Goal: Task Accomplishment & Management: Contribute content

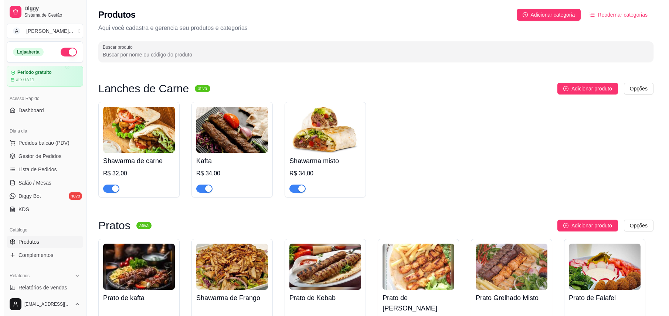
scroll to position [49, 0]
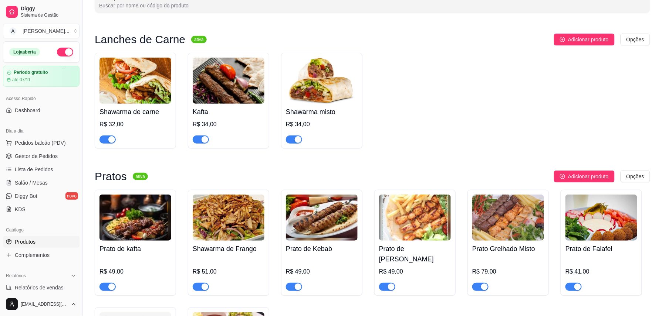
click at [241, 75] on img at bounding box center [229, 81] width 72 height 46
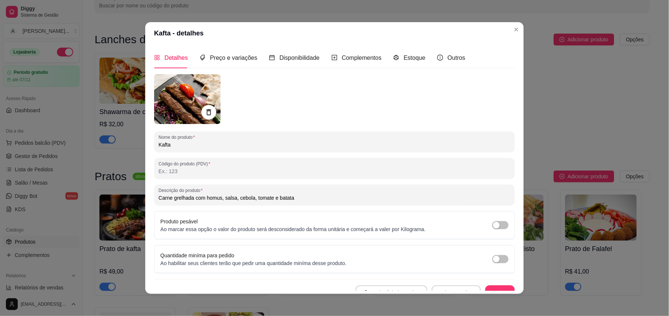
click at [187, 101] on img at bounding box center [187, 99] width 67 height 50
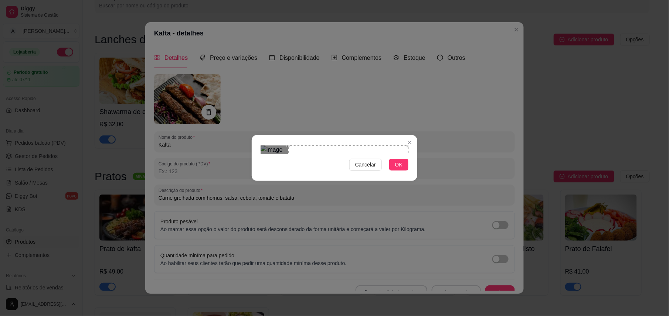
click at [342, 163] on div "Use the arrow keys to move the crop selection area" at bounding box center [348, 206] width 120 height 120
click at [362, 176] on div "Use the arrow keys to move the crop selection area" at bounding box center [344, 206] width 120 height 120
click at [403, 171] on button "OK" at bounding box center [398, 165] width 19 height 12
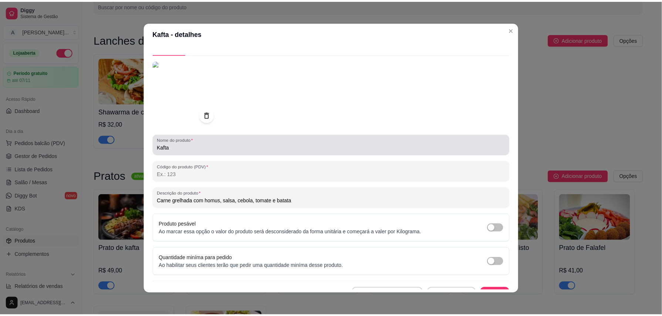
scroll to position [26, 0]
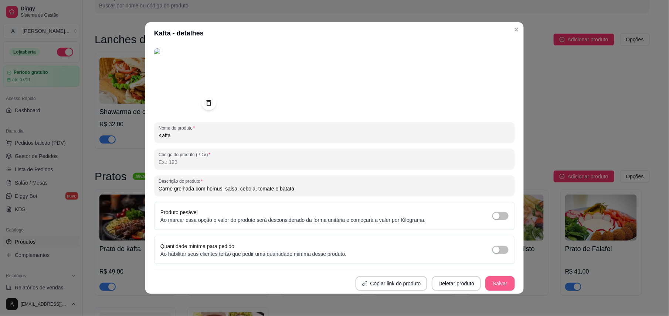
click at [488, 283] on button "Salvar" at bounding box center [500, 284] width 30 height 15
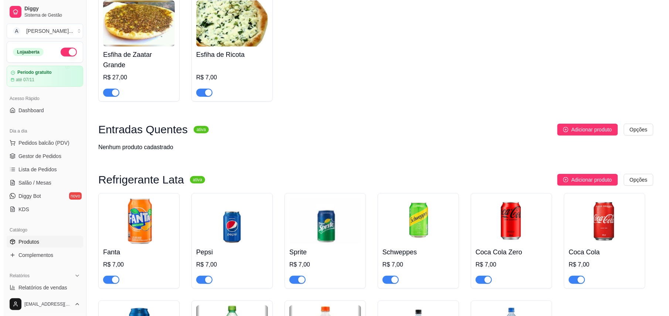
scroll to position [936, 0]
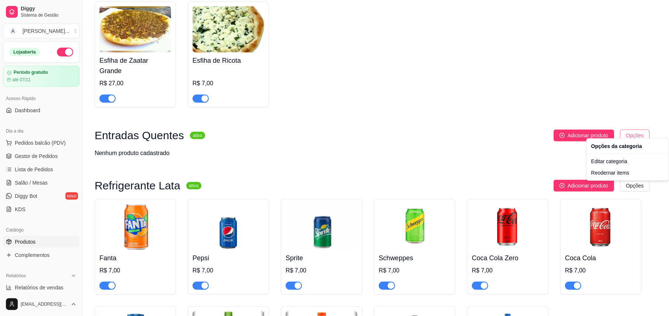
click at [601, 163] on div "Editar categoria" at bounding box center [628, 162] width 79 height 12
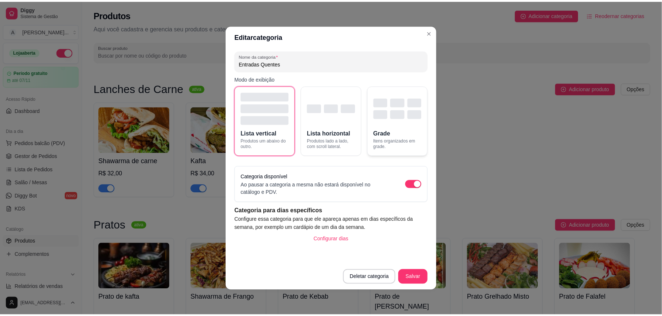
scroll to position [909, 0]
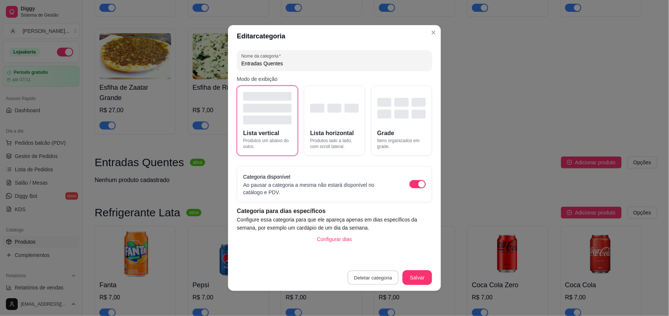
click at [367, 275] on button "Deletar categoria" at bounding box center [373, 278] width 51 height 14
click at [374, 258] on button "Confirmar" at bounding box center [377, 257] width 27 height 11
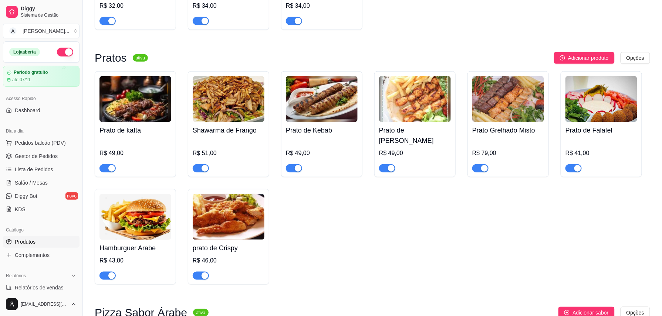
scroll to position [0, 0]
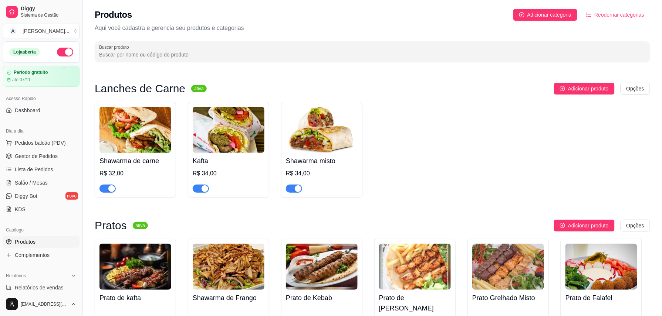
click at [604, 13] on span "Reodernar categorias" at bounding box center [619, 15] width 50 height 8
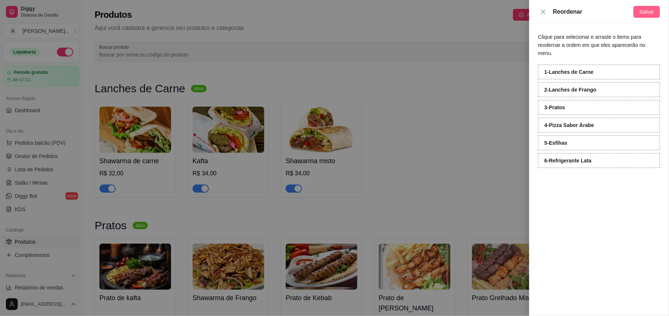
click at [648, 14] on span "Salvar" at bounding box center [647, 12] width 15 height 8
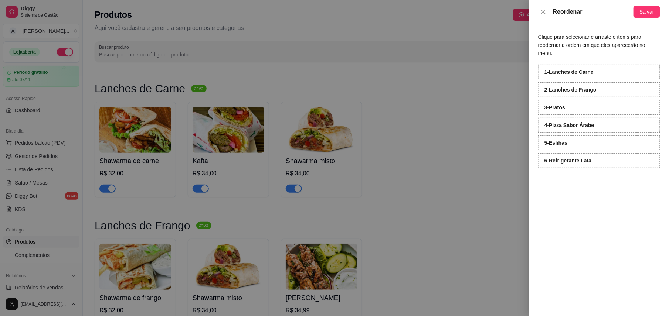
click at [491, 98] on div at bounding box center [334, 158] width 669 height 316
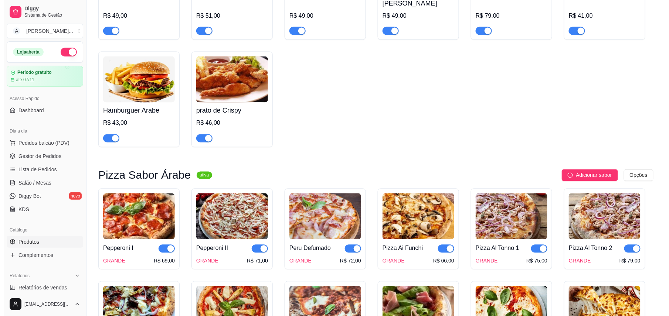
scroll to position [444, 0]
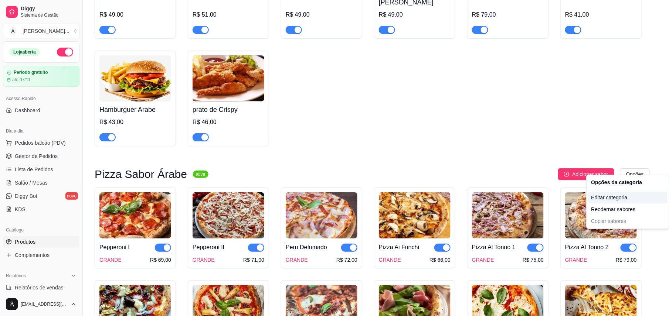
click at [601, 200] on div "Editar categoria" at bounding box center [628, 198] width 79 height 12
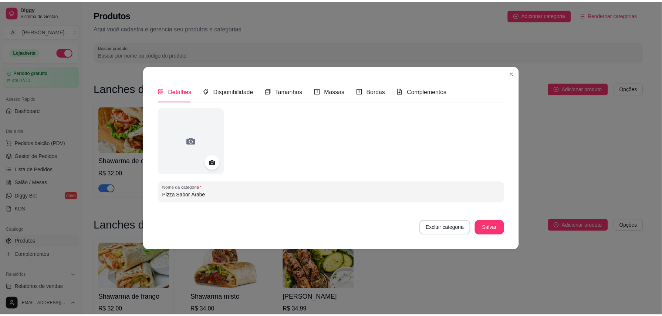
scroll to position [453, 0]
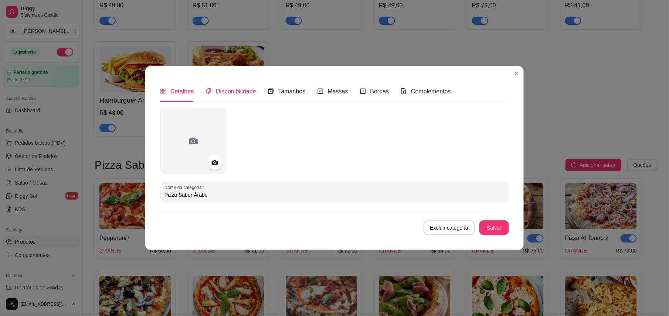
click at [235, 93] on span "Disponibilidade" at bounding box center [236, 91] width 40 height 6
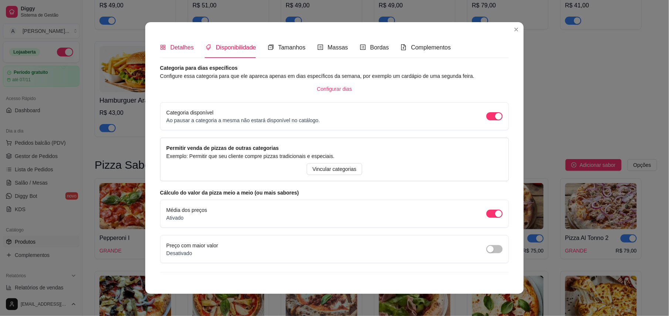
click at [176, 47] on span "Detalhes" at bounding box center [181, 47] width 23 height 6
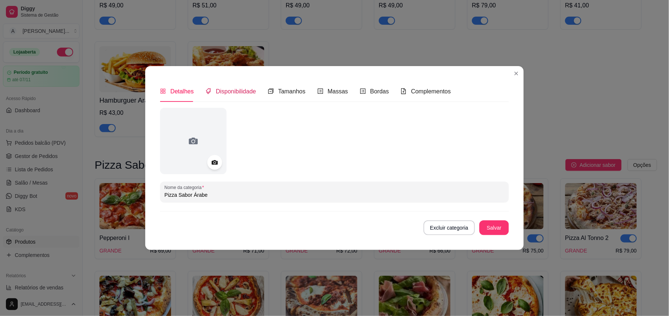
click at [240, 95] on div "Disponibilidade" at bounding box center [231, 91] width 51 height 9
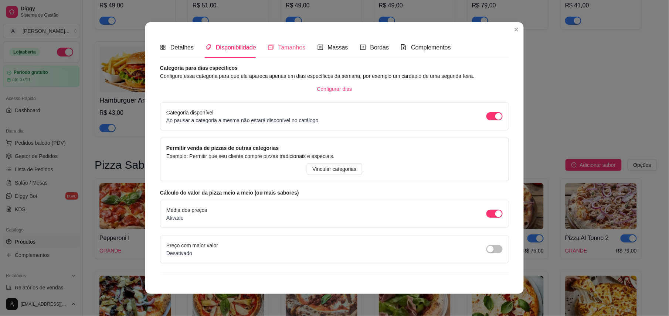
click at [281, 52] on div "Tamanhos" at bounding box center [287, 47] width 38 height 21
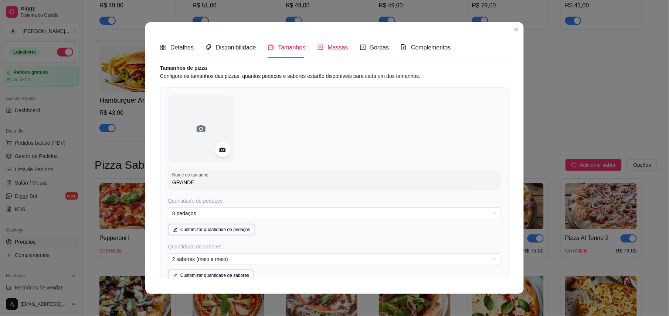
click at [333, 47] on span "Massas" at bounding box center [338, 47] width 20 height 6
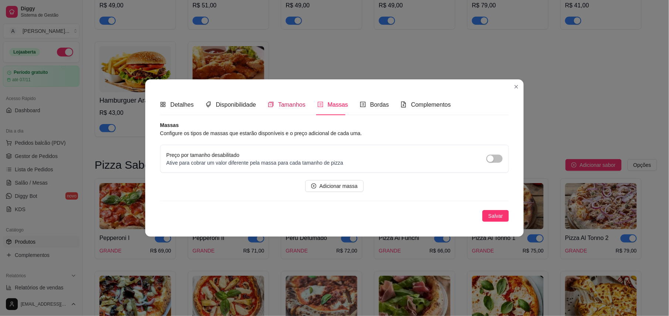
click at [286, 104] on span "Tamanhos" at bounding box center [291, 105] width 27 height 6
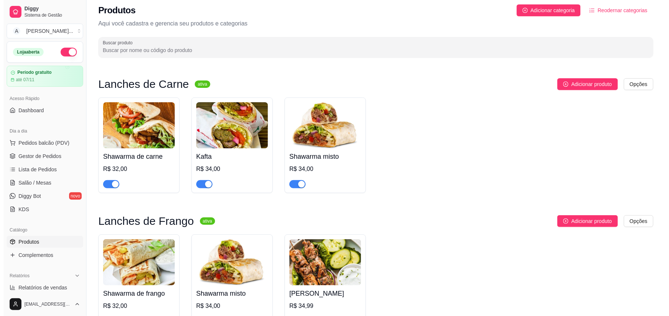
scroll to position [0, 0]
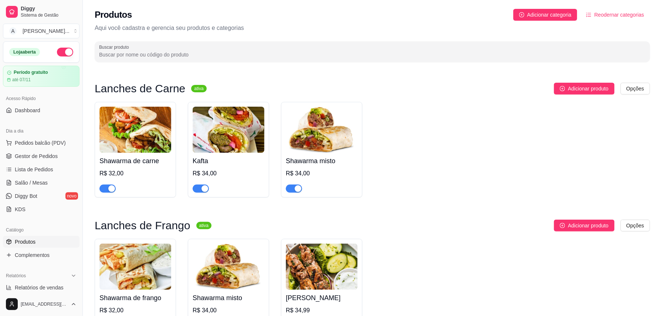
click at [609, 14] on span "Reodernar categorias" at bounding box center [619, 15] width 50 height 8
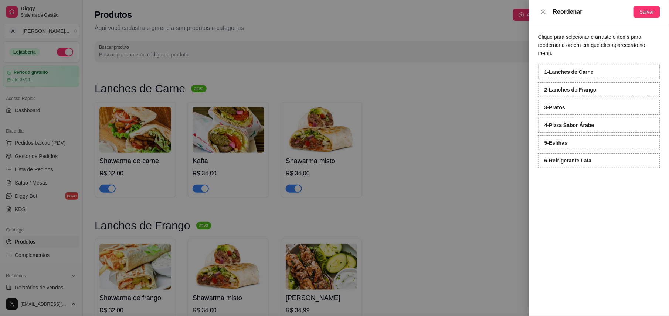
click at [493, 122] on div at bounding box center [334, 158] width 669 height 316
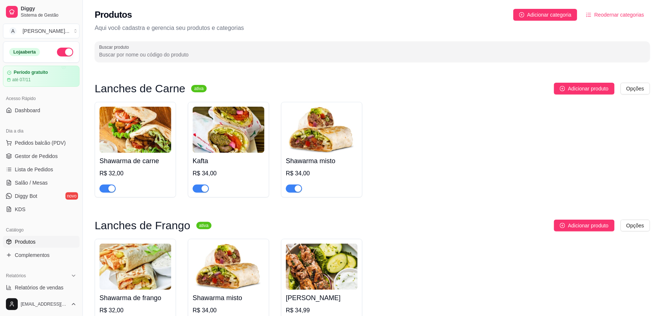
click at [149, 121] on img at bounding box center [135, 130] width 72 height 46
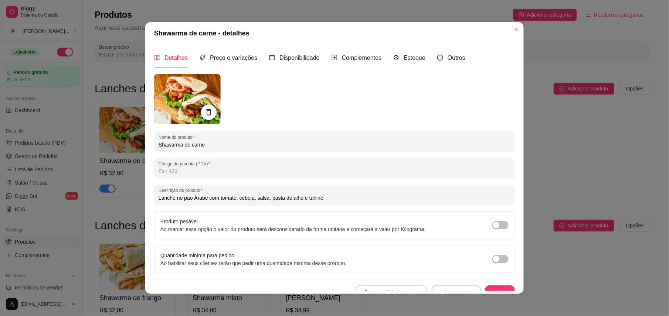
click at [204, 109] on icon at bounding box center [208, 112] width 9 height 9
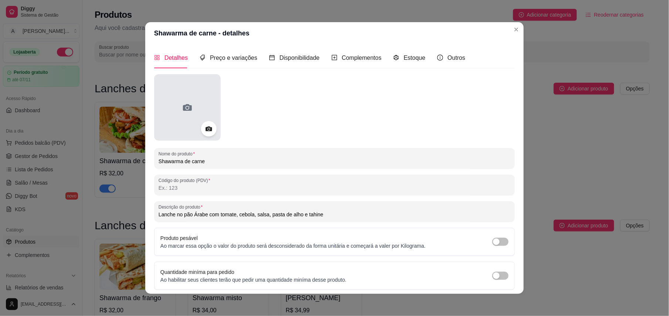
click at [192, 107] on div at bounding box center [187, 107] width 67 height 67
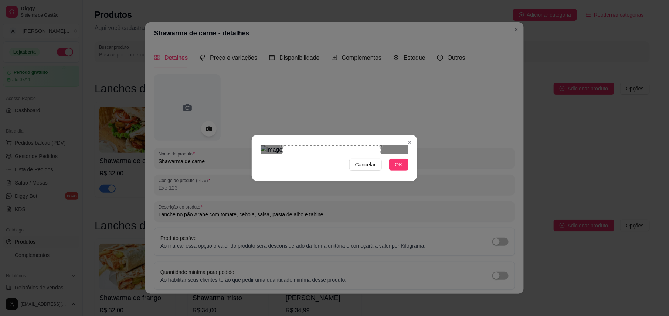
click at [330, 188] on div "Use the arrow keys to move the crop selection area" at bounding box center [331, 195] width 99 height 99
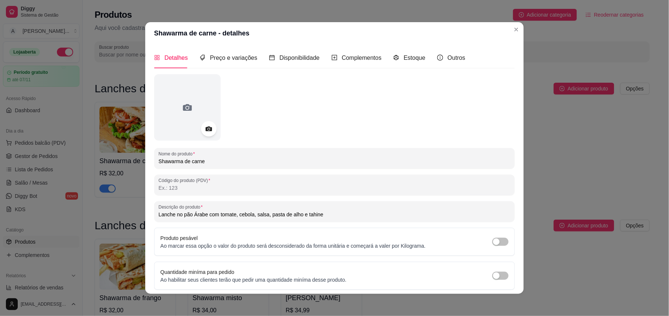
click at [201, 125] on div at bounding box center [209, 129] width 16 height 16
click at [206, 128] on icon at bounding box center [209, 129] width 6 height 5
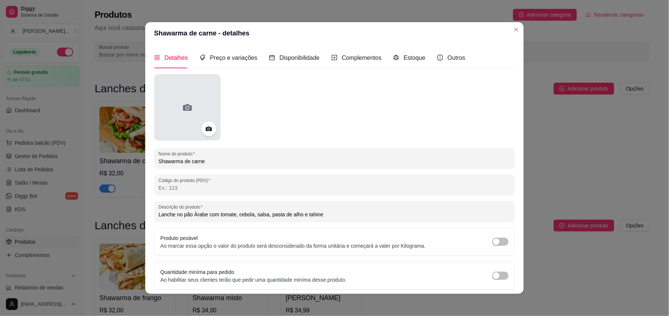
click at [194, 115] on div at bounding box center [187, 107] width 67 height 67
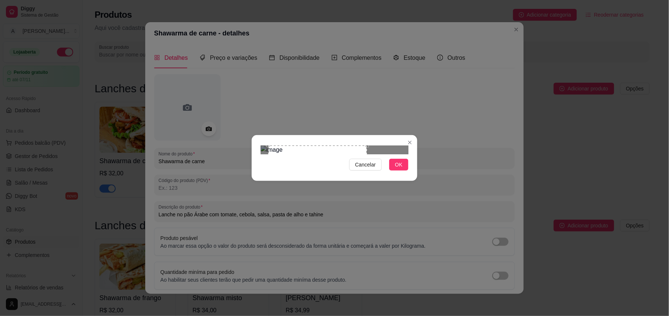
click at [301, 191] on div "Use the arrow keys to move the crop selection area" at bounding box center [317, 195] width 99 height 99
click at [395, 171] on button "OK" at bounding box center [398, 165] width 19 height 12
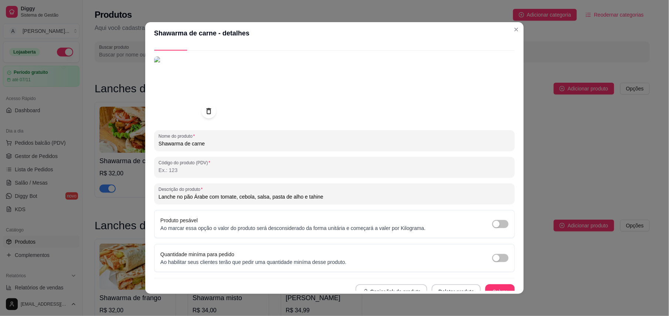
scroll to position [27, 0]
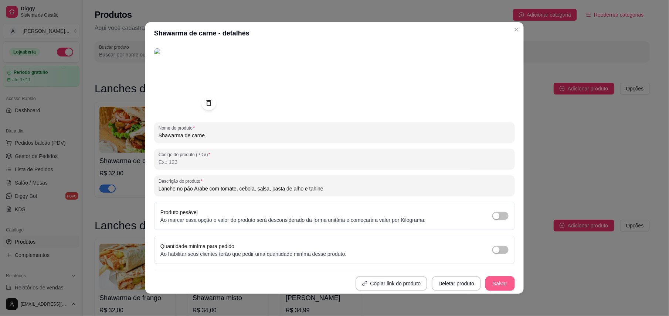
click at [492, 277] on button "Salvar" at bounding box center [500, 284] width 30 height 15
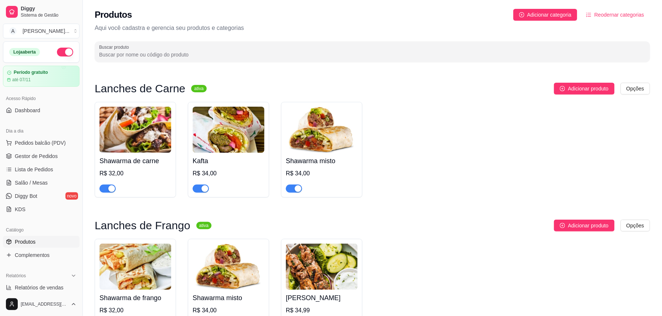
click at [308, 128] on img at bounding box center [322, 130] width 72 height 46
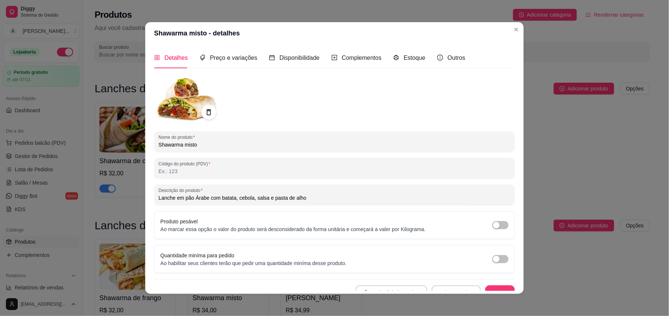
click at [169, 94] on img at bounding box center [187, 99] width 67 height 50
click at [206, 114] on icon at bounding box center [208, 112] width 9 height 9
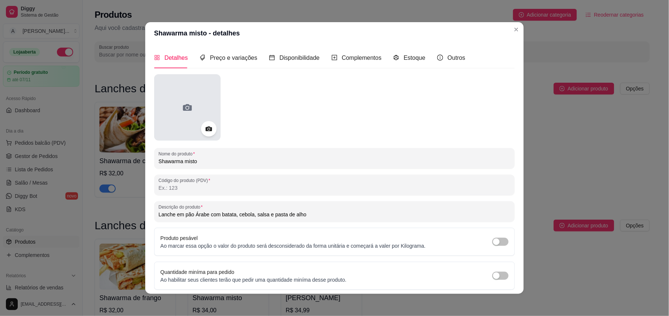
click at [192, 109] on div at bounding box center [187, 107] width 67 height 67
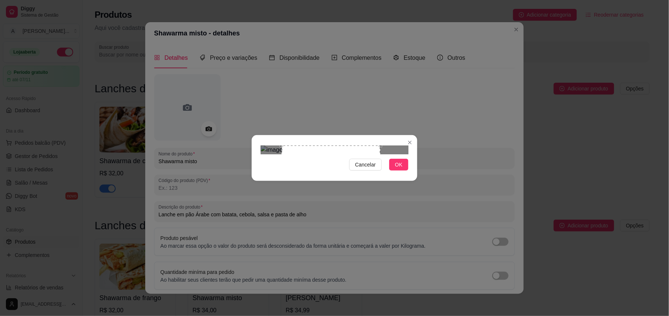
click at [360, 190] on div "Use the arrow keys to move the crop selection area" at bounding box center [331, 195] width 99 height 99
click at [394, 171] on button "OK" at bounding box center [398, 165] width 19 height 12
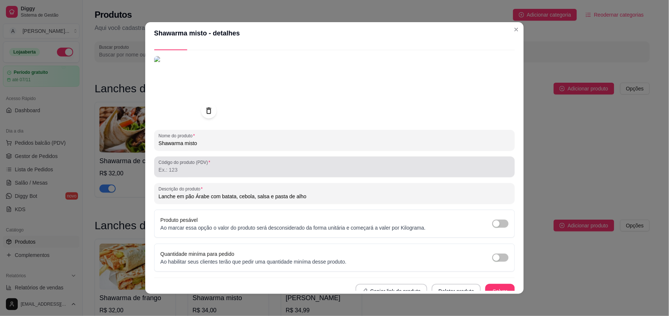
scroll to position [26, 0]
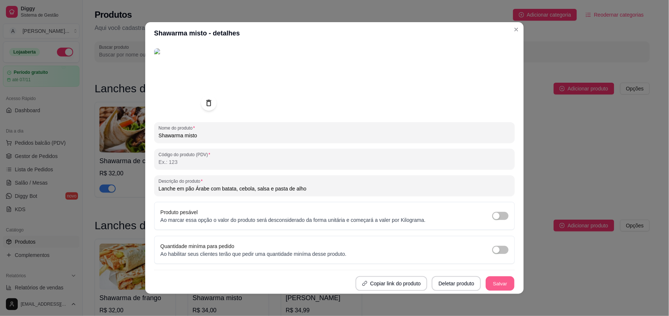
click at [487, 281] on button "Salvar" at bounding box center [500, 284] width 29 height 14
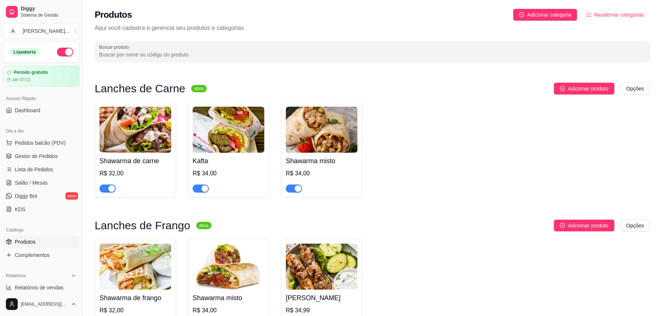
click at [594, 88] on span "Adicionar produto" at bounding box center [588, 89] width 41 height 8
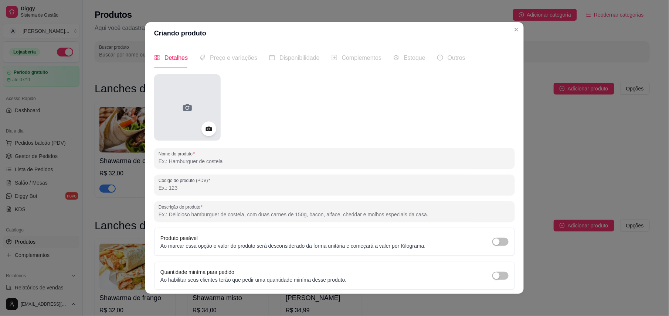
click at [184, 116] on div at bounding box center [187, 107] width 67 height 67
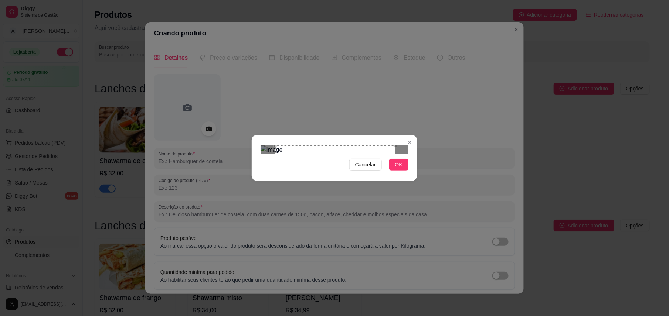
click at [328, 185] on div "Use the arrow keys to move the crop selection area" at bounding box center [335, 206] width 120 height 120
click at [406, 171] on button "OK" at bounding box center [398, 165] width 19 height 12
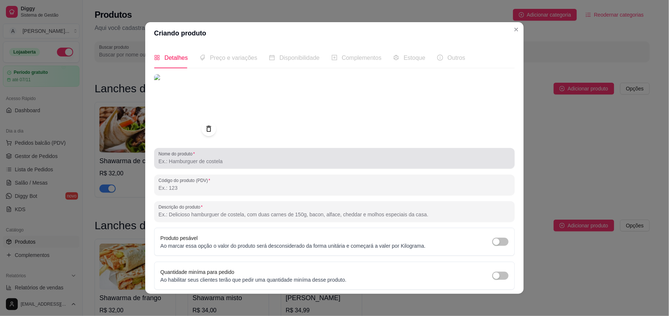
click at [194, 151] on label "Nome do produto" at bounding box center [178, 154] width 39 height 6
click at [194, 158] on input "Nome do produto" at bounding box center [335, 161] width 352 height 7
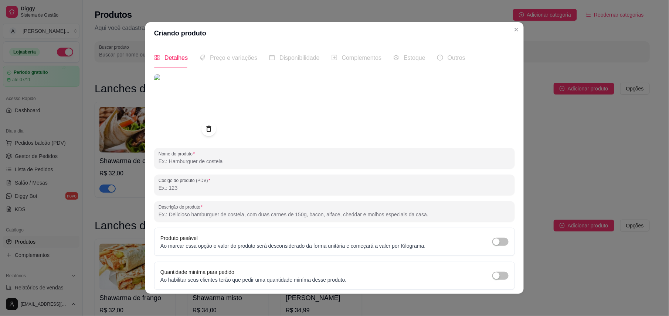
paste input "Kafta (carne grelhado)"
click at [159, 160] on input "Kafta (carne grelhado)" at bounding box center [335, 161] width 352 height 7
click at [206, 162] on input "lanche de Kafta (carne grelhado)" at bounding box center [335, 161] width 352 height 7
click at [222, 163] on input "lanche de Kafta ( grelhado)" at bounding box center [335, 161] width 352 height 7
type input "lanche de Kafta"
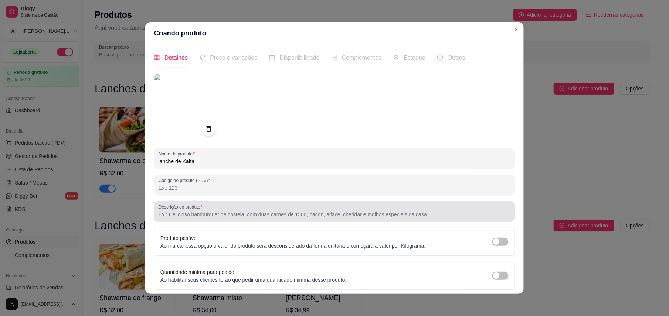
click at [173, 216] on input "Descrição do produto" at bounding box center [335, 214] width 352 height 7
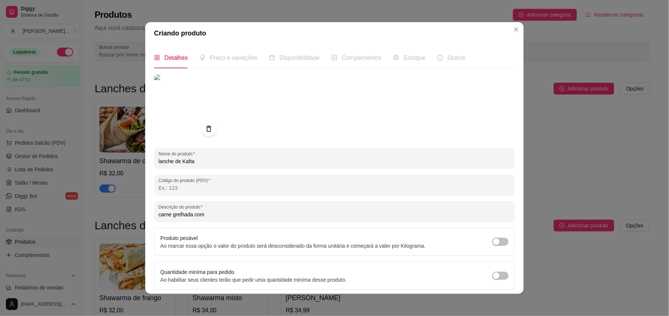
paste input "Homus, salsa, cebola, tomate e batata"
click at [309, 209] on div "carne grelhada com Homus, salsa, cebola, tomate e batata" at bounding box center [335, 211] width 352 height 15
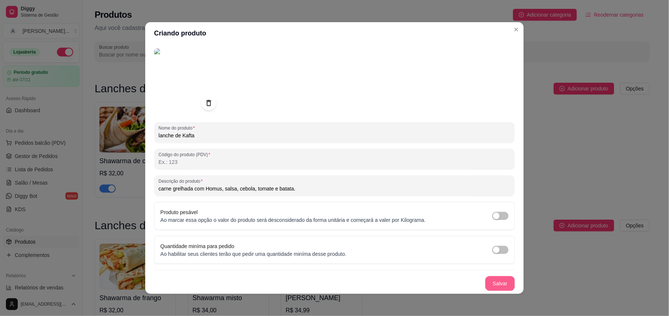
type input "carne grelhada com Homus, salsa, cebola, tomate e batata."
click at [488, 278] on button "Salvar" at bounding box center [500, 284] width 30 height 15
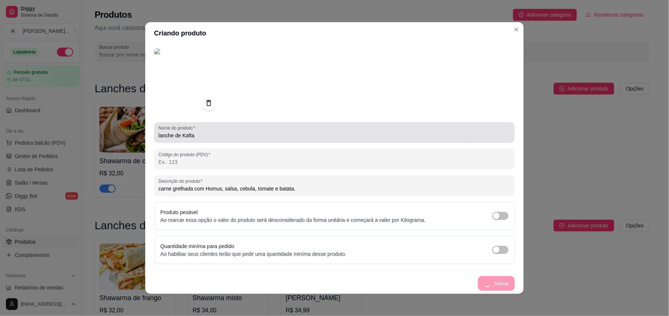
scroll to position [0, 0]
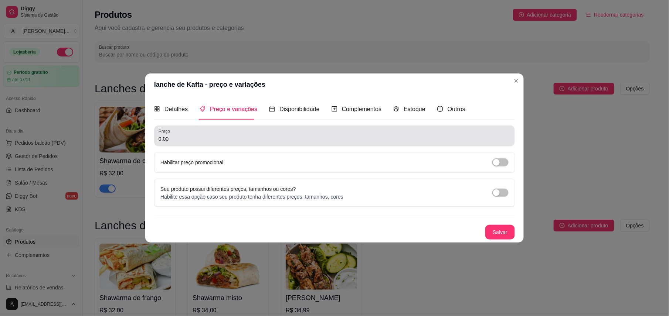
click at [198, 140] on input "0,00" at bounding box center [335, 138] width 352 height 7
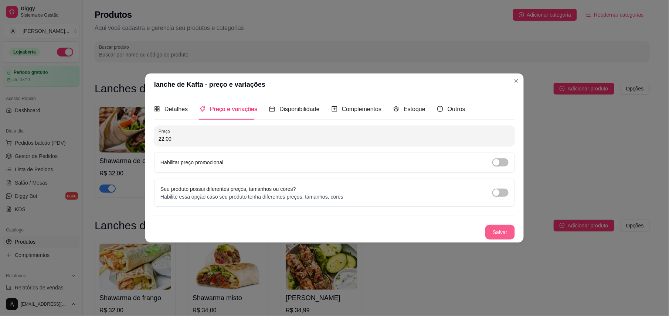
type input "22,00"
click at [494, 228] on button "Salvar" at bounding box center [500, 232] width 29 height 14
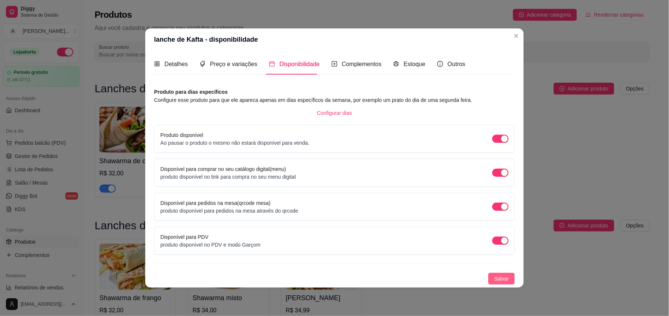
click at [501, 276] on span "Salvar" at bounding box center [501, 279] width 15 height 8
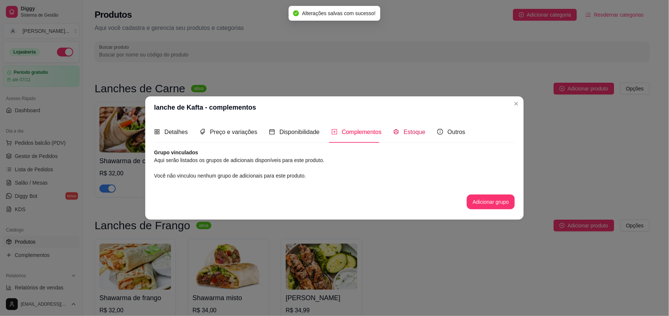
click at [413, 135] on span "Estoque" at bounding box center [415, 132] width 22 height 6
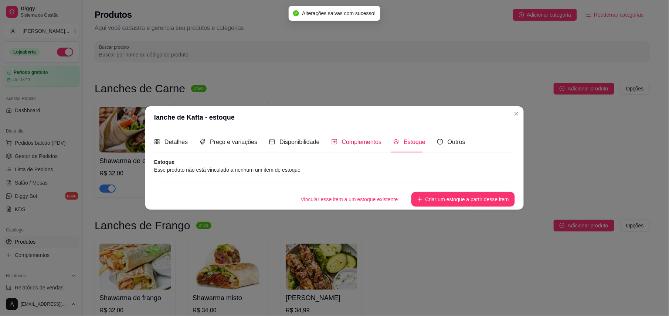
click at [367, 140] on span "Complementos" at bounding box center [362, 142] width 40 height 6
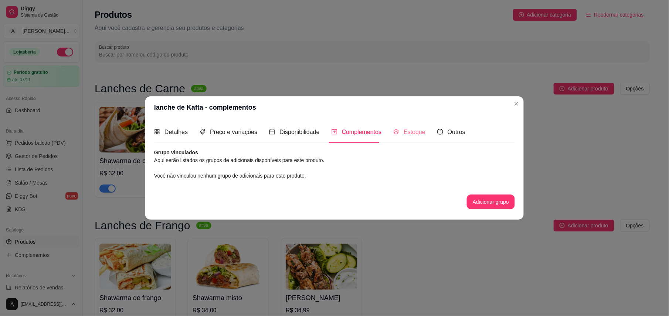
click at [404, 138] on div "Estoque" at bounding box center [409, 132] width 32 height 21
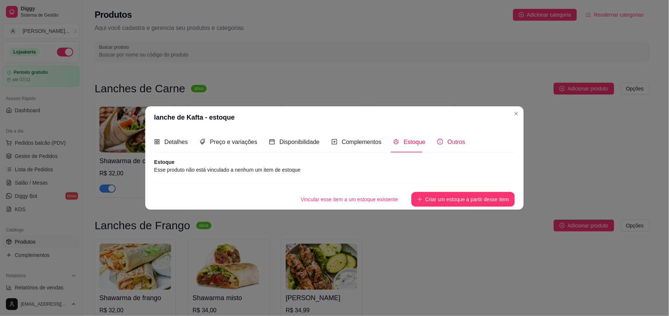
click at [447, 138] on div "Outros" at bounding box center [451, 142] width 28 height 9
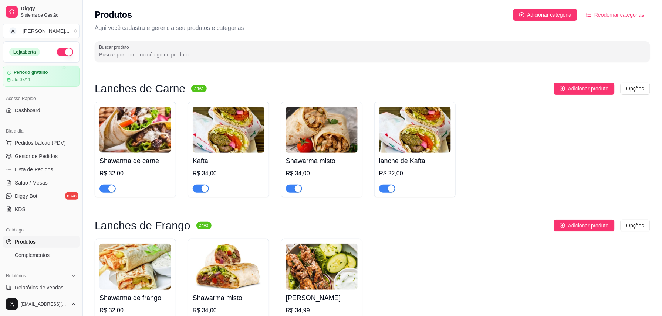
click at [241, 136] on img at bounding box center [229, 130] width 72 height 46
click at [403, 129] on img at bounding box center [415, 130] width 72 height 46
click at [226, 155] on div "Kafta R$ 34,00" at bounding box center [229, 173] width 72 height 40
click at [238, 144] on img at bounding box center [229, 130] width 72 height 46
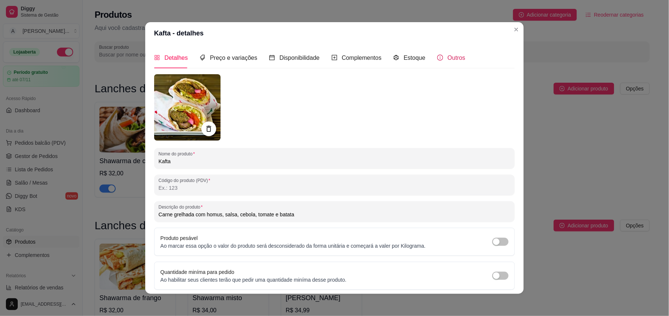
click at [448, 59] on span "Outros" at bounding box center [457, 58] width 18 height 6
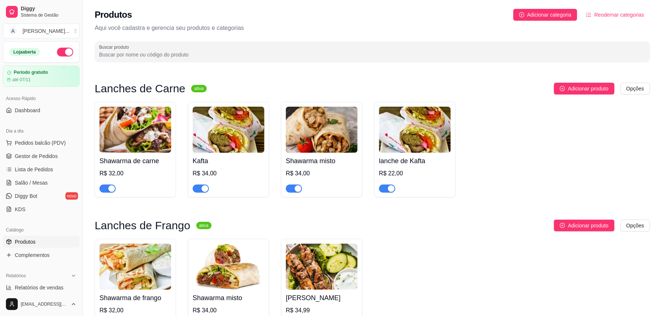
click at [235, 123] on img at bounding box center [229, 130] width 72 height 46
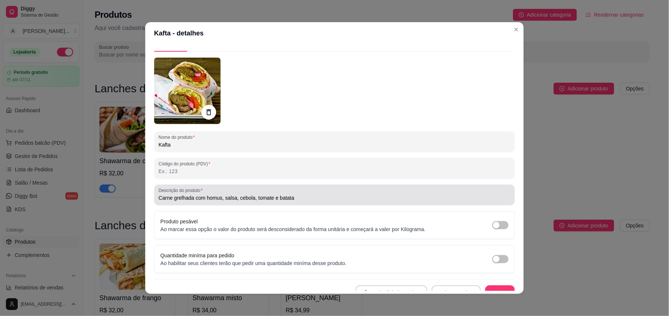
scroll to position [26, 0]
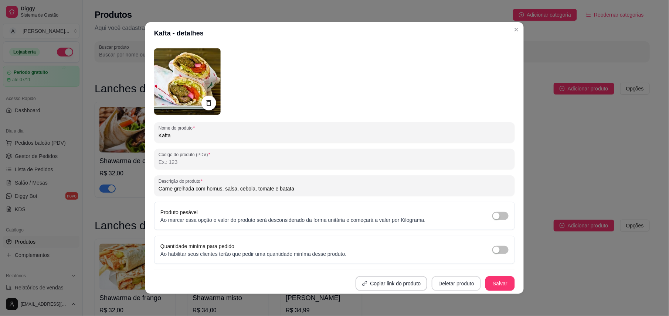
click at [450, 285] on button "Deletar produto" at bounding box center [456, 284] width 49 height 15
click at [447, 264] on button "Confirmar" at bounding box center [449, 263] width 28 height 12
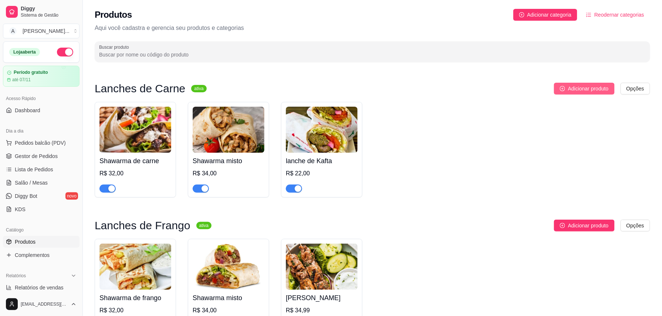
click at [595, 85] on span "Adicionar produto" at bounding box center [588, 89] width 41 height 8
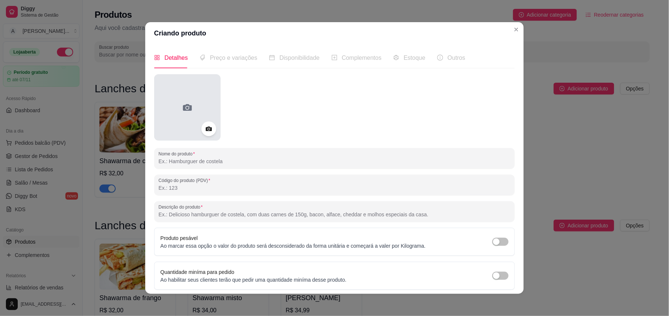
click at [173, 89] on div at bounding box center [187, 107] width 67 height 67
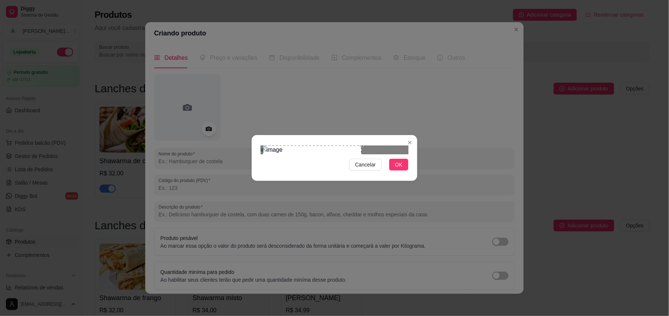
click at [327, 177] on div "Use the arrow keys to move the crop selection area" at bounding box center [312, 180] width 98 height 68
click at [400, 169] on span "OK" at bounding box center [398, 165] width 7 height 8
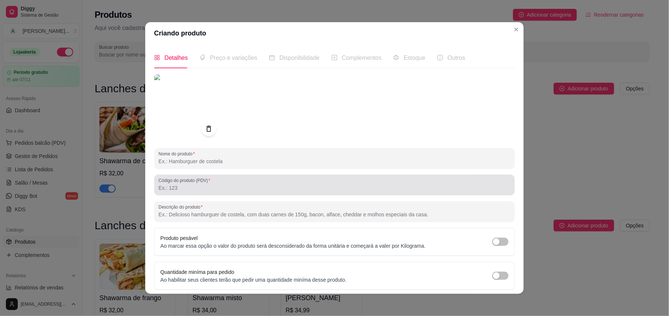
click at [210, 184] on input "Código do produto (PDV)" at bounding box center [335, 187] width 352 height 7
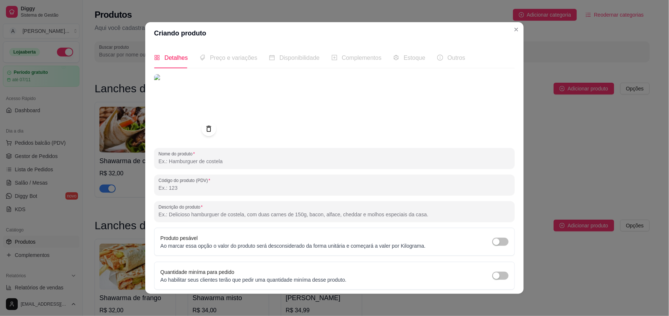
click at [177, 158] on input "Nome do produto" at bounding box center [335, 161] width 352 height 7
paste input "Kebab (carne grelhado)"
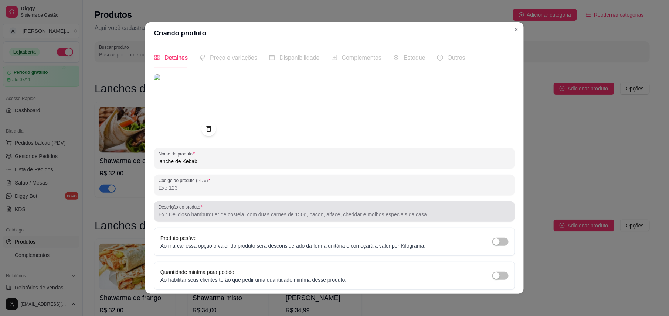
type input "lanche de Kebab"
click at [188, 204] on label "Descrição do produto" at bounding box center [182, 207] width 47 height 6
click at [188, 211] on input "Descrição do produto" at bounding box center [335, 214] width 352 height 7
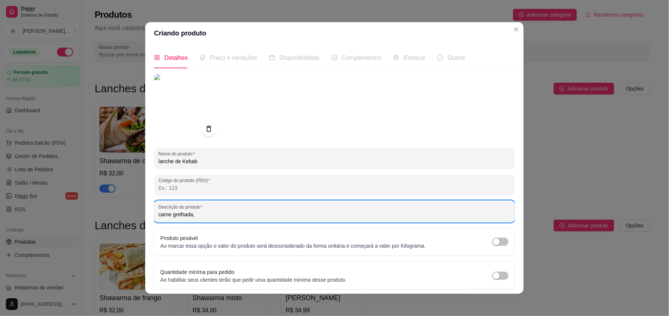
paste input "Cebola, batata, tomate e homus."
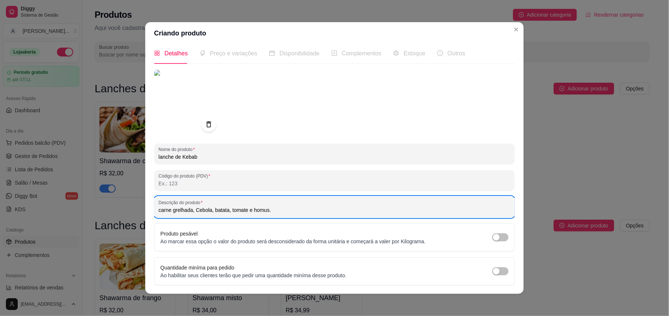
scroll to position [6, 0]
type input "carne grelhada, Cebola, batata, tomate e homus."
click at [490, 296] on button "Salvar" at bounding box center [500, 303] width 30 height 15
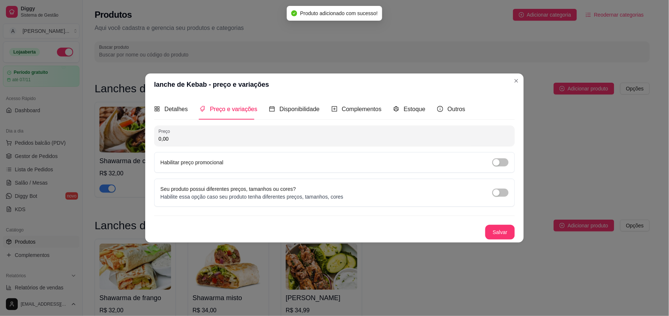
scroll to position [0, 0]
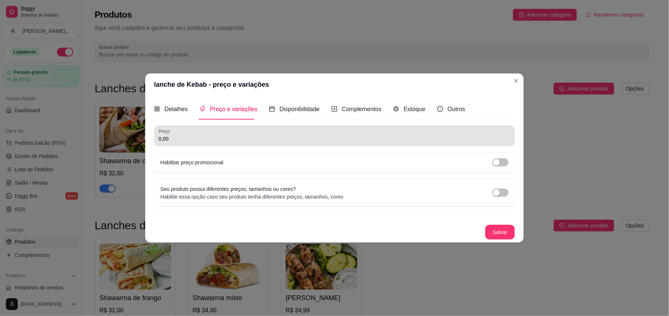
click at [206, 132] on div "0,00" at bounding box center [335, 136] width 352 height 15
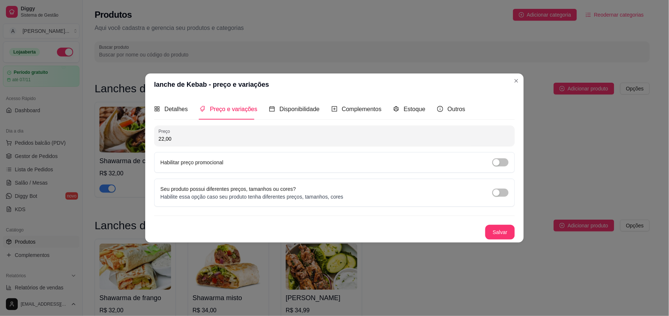
type input "22,00"
click at [495, 228] on button "Salvar" at bounding box center [500, 232] width 29 height 14
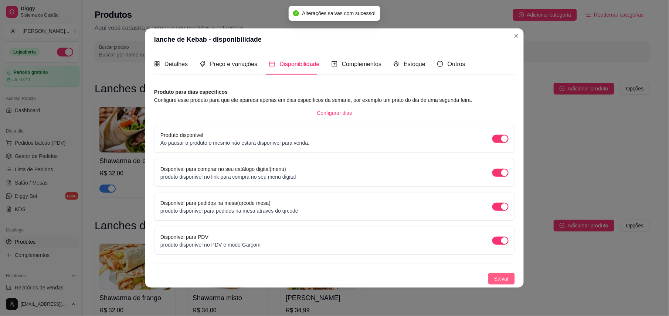
click at [505, 284] on button "Salvar" at bounding box center [501, 279] width 27 height 12
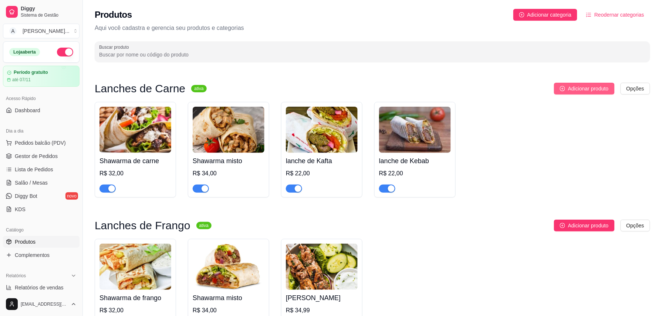
click at [584, 84] on button "Adicionar produto" at bounding box center [584, 89] width 61 height 12
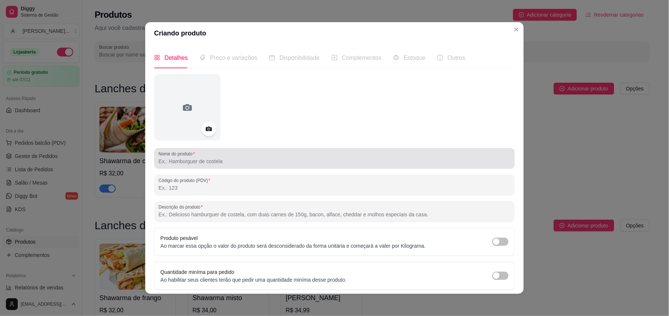
click at [169, 166] on div at bounding box center [335, 158] width 352 height 15
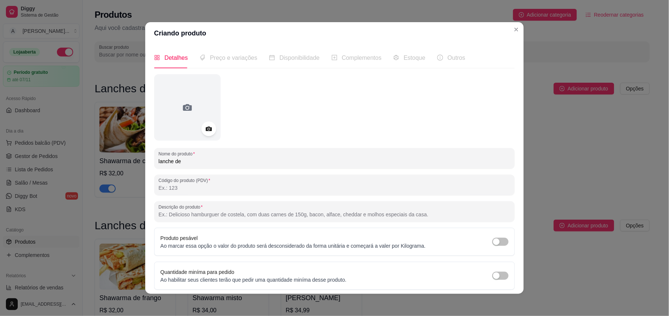
paste input "Espeto de carne"
click at [204, 165] on input "lanche de Espeto de carne" at bounding box center [335, 161] width 352 height 7
click at [176, 160] on input "lanche de Espeto de Carne" at bounding box center [335, 161] width 352 height 7
type input "lanche Espeto de Carne"
click at [206, 128] on icon at bounding box center [209, 129] width 6 height 5
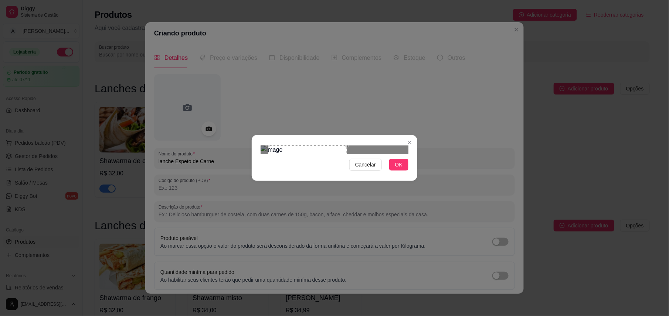
click at [347, 146] on div at bounding box center [335, 150] width 148 height 9
click at [345, 147] on div "Use the arrow keys to move the north east drag handle to change the crop select…" at bounding box center [345, 147] width 0 height 0
click at [263, 144] on div "Use the arrow keys to move the north west drag handle to change the crop select…" at bounding box center [263, 144] width 0 height 0
click at [394, 171] on button "OK" at bounding box center [398, 165] width 19 height 12
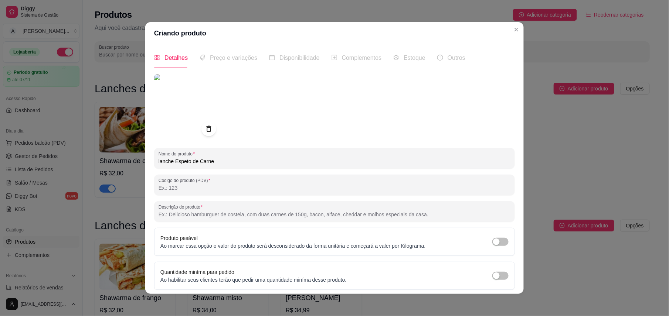
click at [180, 187] on input "Código do produto (PDV)" at bounding box center [335, 187] width 352 height 7
paste input "(Contra filé grelhado) cebola, tomate e homus"
type input "espeto de (Contra filé grelhado) cebola, tomate e homus no pão árabe"
drag, startPoint x: 318, startPoint y: 189, endPoint x: 153, endPoint y: 190, distance: 165.2
click at [154, 190] on div "Código do produto (PDV) espeto de (Contra filé grelhado) cebola, tomate e homus…" at bounding box center [334, 185] width 361 height 21
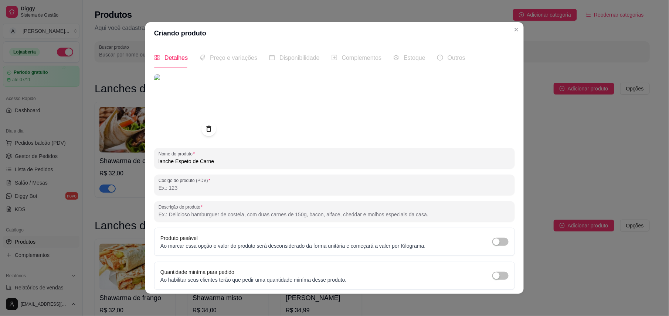
click at [172, 212] on input "Descrição do produto" at bounding box center [335, 214] width 352 height 7
paste input "espeto de (Contra filé grelhado) cebola, tomate e homus no pão árabe"
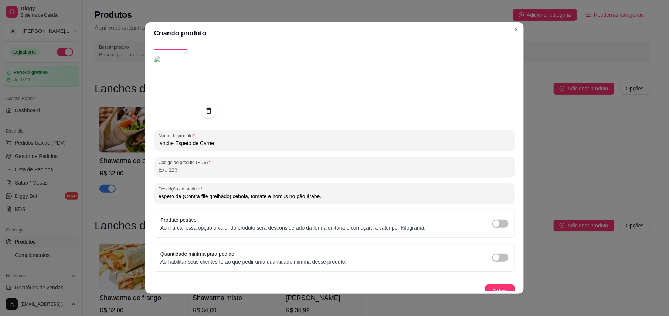
scroll to position [27, 0]
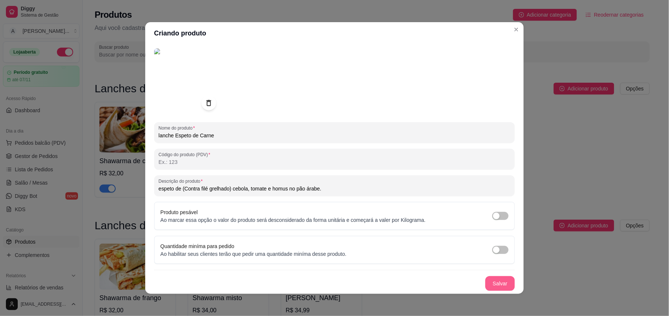
type input "espeto de (Contra filé grelhado) cebola, tomate e homus no pão árabe."
click at [485, 284] on button "Salvar" at bounding box center [500, 284] width 30 height 15
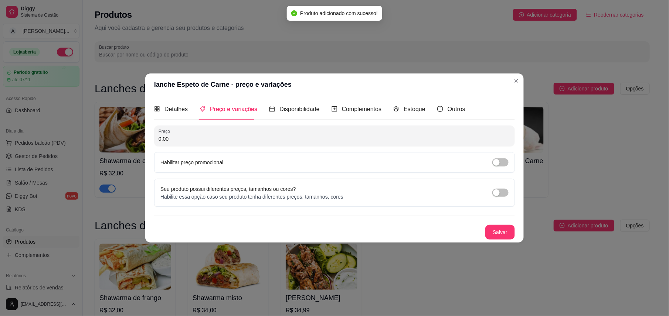
scroll to position [0, 0]
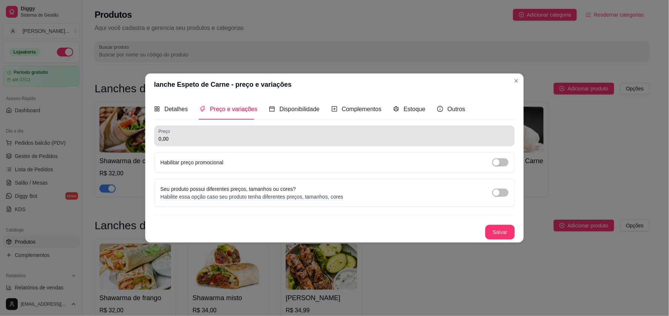
click at [186, 137] on input "0,00" at bounding box center [335, 138] width 352 height 7
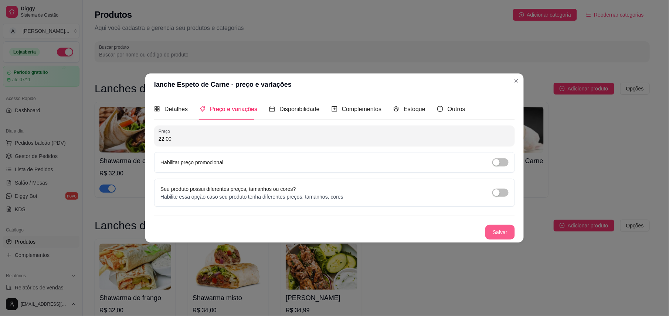
type input "22,00"
click at [491, 229] on button "Salvar" at bounding box center [500, 232] width 30 height 15
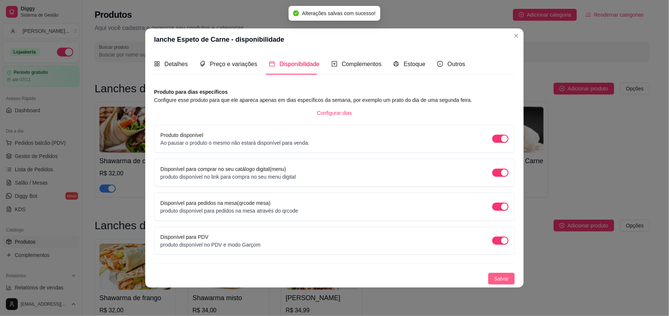
click at [500, 275] on span "Salvar" at bounding box center [501, 279] width 15 height 8
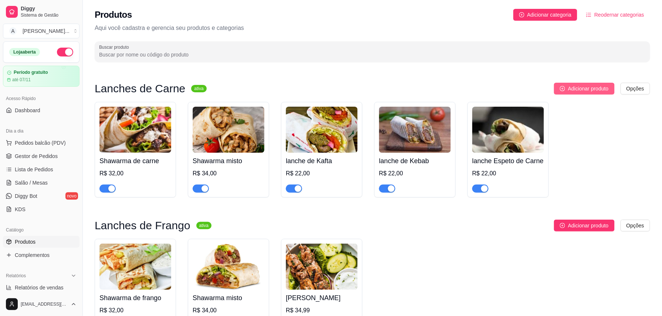
click at [577, 89] on span "Adicionar produto" at bounding box center [588, 89] width 41 height 8
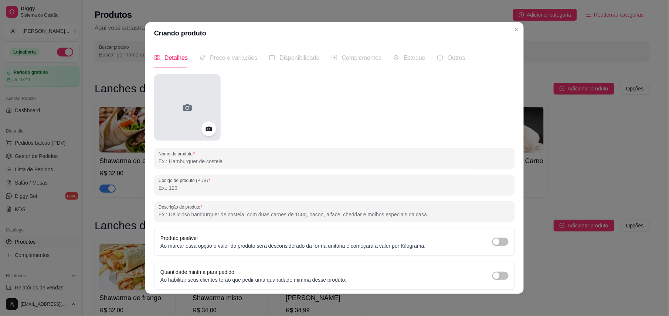
click at [197, 107] on div at bounding box center [187, 107] width 67 height 67
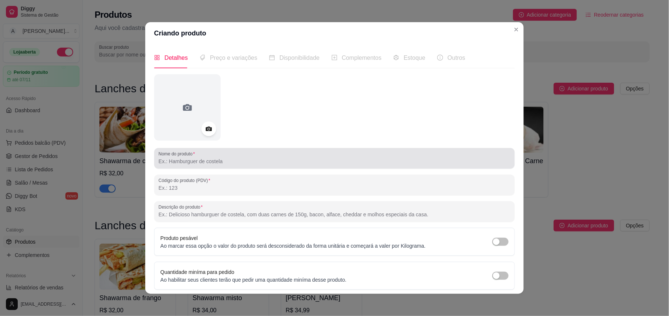
click at [200, 162] on input "Nome do produto" at bounding box center [335, 161] width 352 height 7
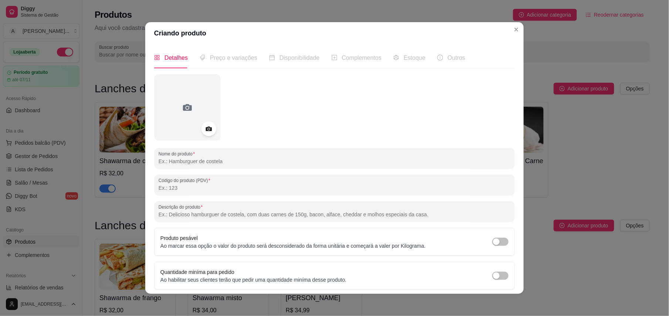
paste input "Hambúrguer carne simples"
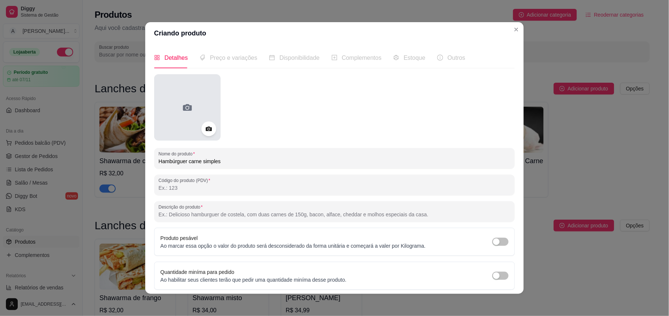
type input "Hambúrguer carne simples"
click at [183, 101] on div at bounding box center [187, 107] width 67 height 67
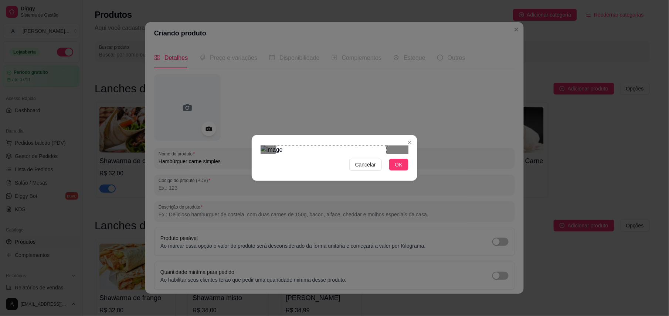
click at [382, 185] on div "Use the arrow keys to move the crop selection area" at bounding box center [331, 201] width 111 height 111
click at [400, 169] on span "OK" at bounding box center [398, 165] width 7 height 8
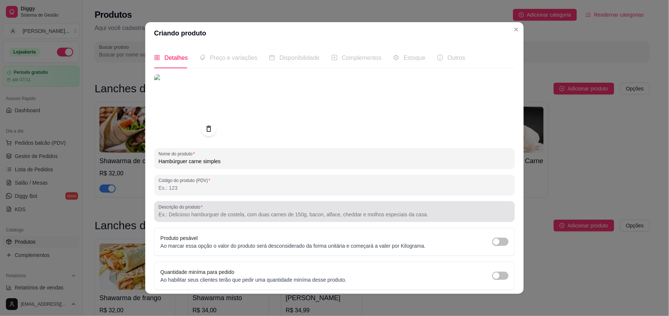
click at [180, 213] on input "Descrição do produto" at bounding box center [335, 214] width 352 height 7
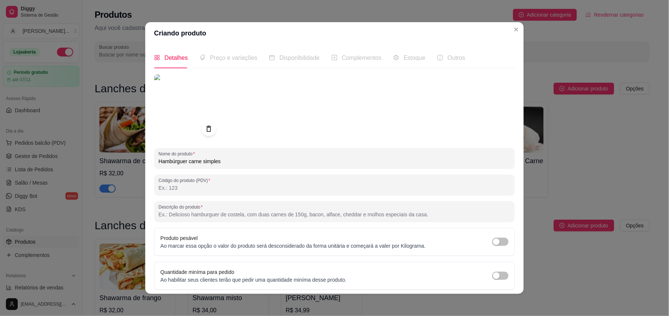
paste input "Pão de hamburger, carne temperada, alface, tomate, batata, queijo, cebola."
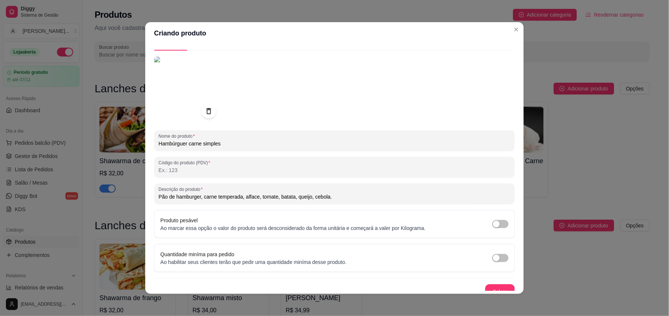
scroll to position [27, 0]
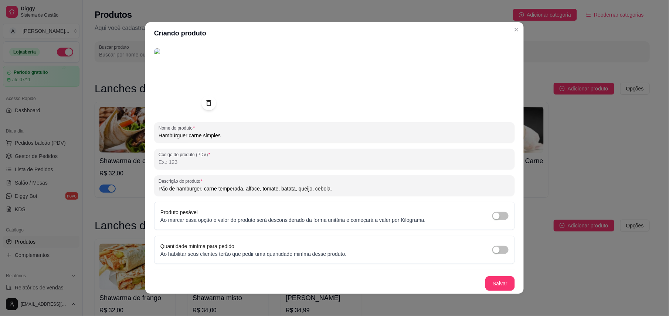
type input "Pão de hamburger, carne temperada, alface, tomate, batata, queijo, cebola."
click at [494, 283] on button "Salvar" at bounding box center [500, 284] width 29 height 14
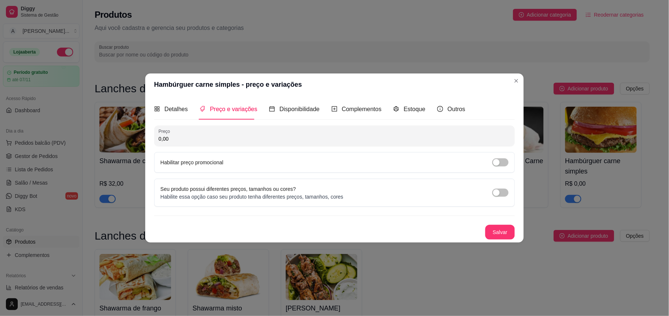
drag, startPoint x: 179, startPoint y: 139, endPoint x: 159, endPoint y: 142, distance: 20.5
click at [159, 142] on input "0,00" at bounding box center [335, 138] width 352 height 7
type input "23,00"
click at [498, 230] on button "Salvar" at bounding box center [500, 232] width 30 height 15
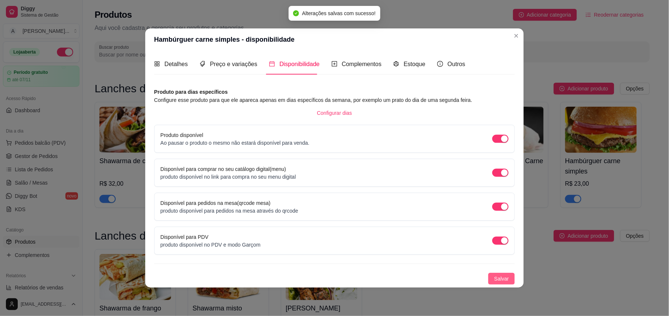
click at [509, 277] on button "Salvar" at bounding box center [501, 279] width 27 height 12
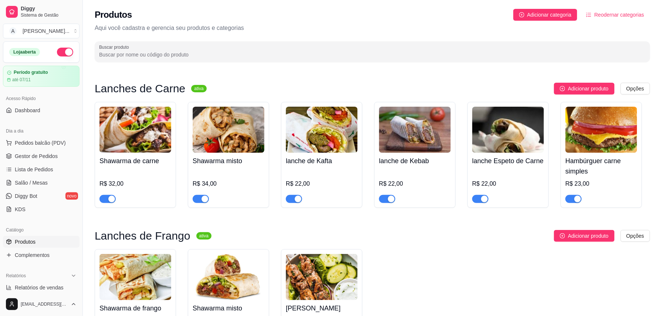
click at [576, 85] on span "Adicionar produto" at bounding box center [588, 89] width 41 height 8
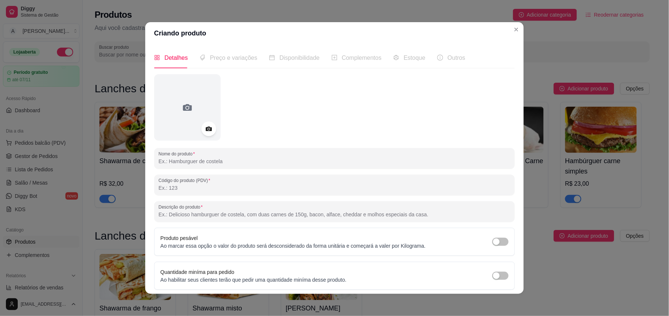
click at [215, 216] on input "Descrição do produto" at bounding box center [335, 214] width 352 height 7
paste input "Pão de hamburger, carne temperada, alface, tomate, batata, queijo, cebola."
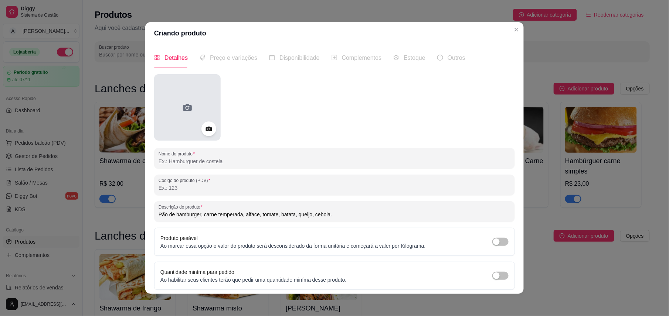
type input "Pão de hamburger, carne temperada, alface, tomate, batata, queijo, cebola."
click at [195, 90] on div at bounding box center [187, 107] width 67 height 67
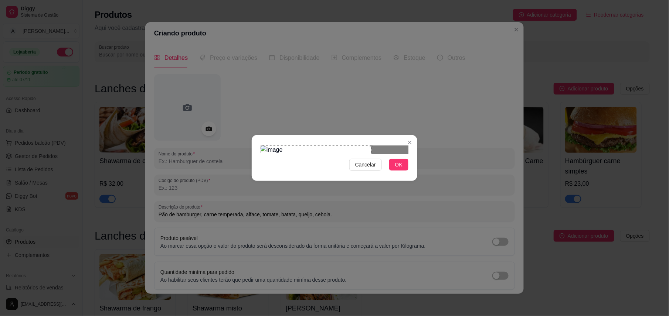
click at [323, 166] on div "Use the arrow keys to move the crop selection area" at bounding box center [316, 182] width 111 height 72
click at [364, 146] on div at bounding box center [335, 150] width 148 height 9
click at [328, 146] on div "Use the arrow keys to move the crop selection area" at bounding box center [309, 182] width 72 height 72
click at [395, 171] on button "OK" at bounding box center [398, 165] width 19 height 12
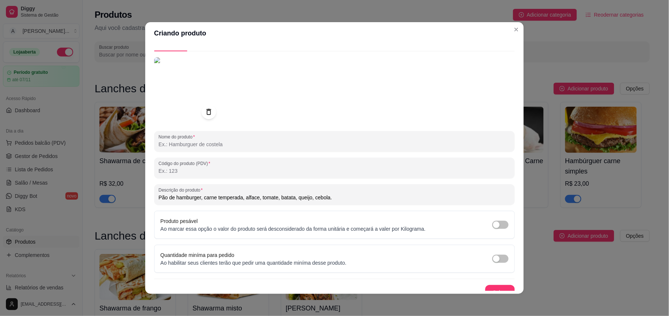
scroll to position [27, 0]
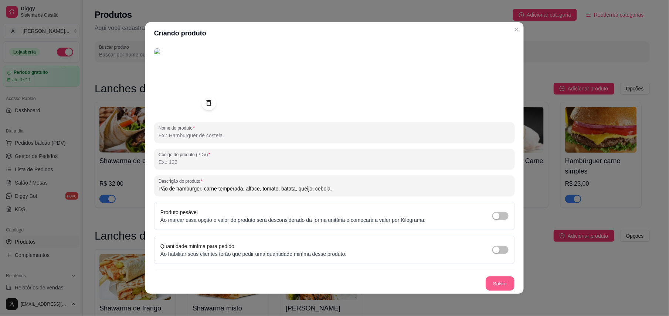
click at [489, 277] on button "Salvar" at bounding box center [500, 284] width 29 height 14
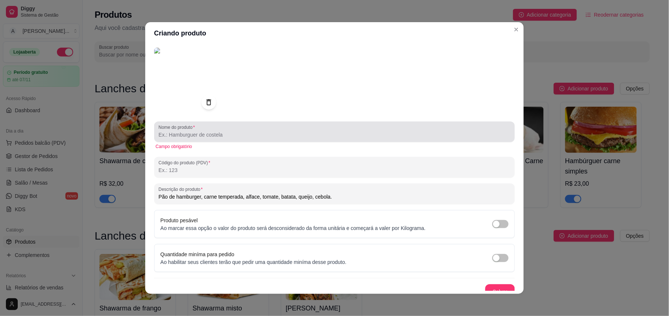
click at [166, 136] on input "Nome do produto" at bounding box center [335, 134] width 352 height 7
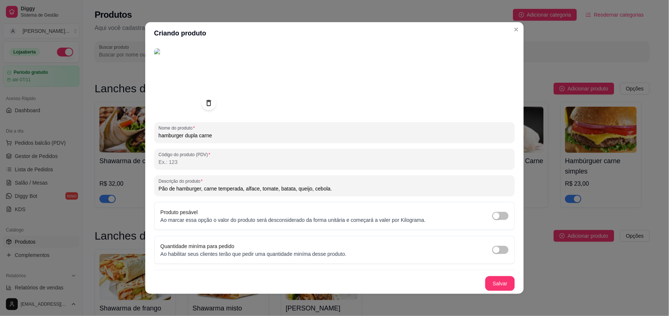
click at [201, 135] on input "hamburger dupla carne" at bounding box center [335, 135] width 352 height 7
click at [174, 135] on input "hamburger dupla carne" at bounding box center [335, 135] width 352 height 7
click at [159, 135] on input "hamburger dupla carne" at bounding box center [335, 135] width 352 height 7
click at [200, 135] on input "Hamburger dupla carne" at bounding box center [335, 135] width 352 height 7
type input "Hamburger dupla Carne"
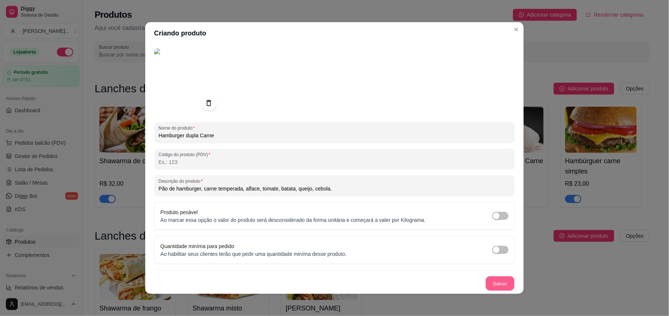
click at [486, 281] on button "Salvar" at bounding box center [500, 284] width 29 height 14
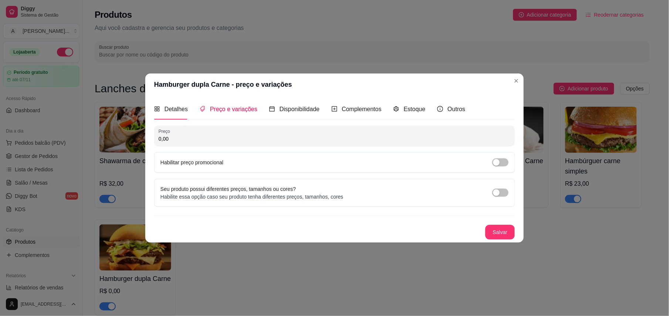
scroll to position [0, 0]
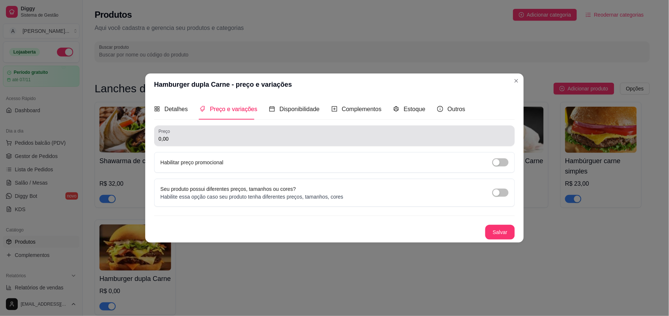
click at [194, 136] on input "0,00" at bounding box center [335, 138] width 352 height 7
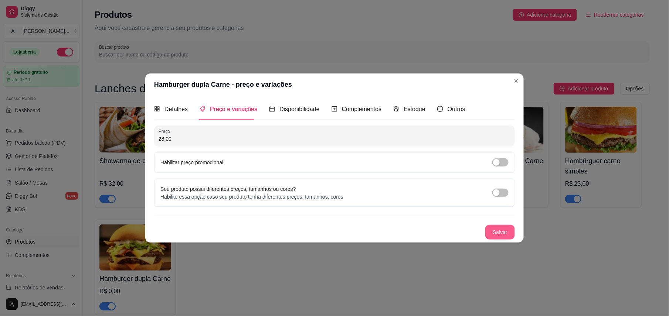
type input "28,00"
click at [488, 232] on button "Salvar" at bounding box center [500, 232] width 30 height 15
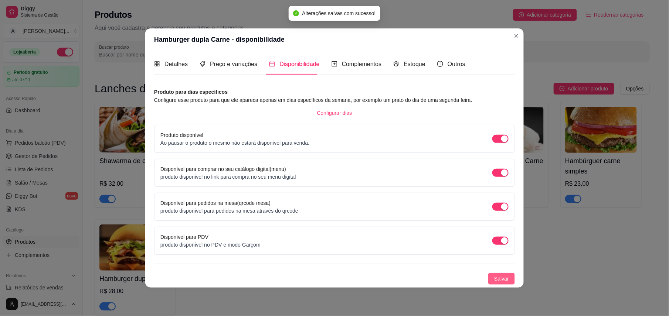
click at [506, 281] on span "Salvar" at bounding box center [501, 279] width 15 height 8
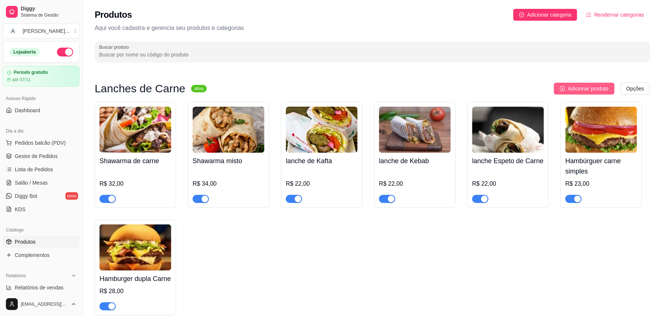
click at [574, 92] on span "Adicionar produto" at bounding box center [588, 89] width 41 height 8
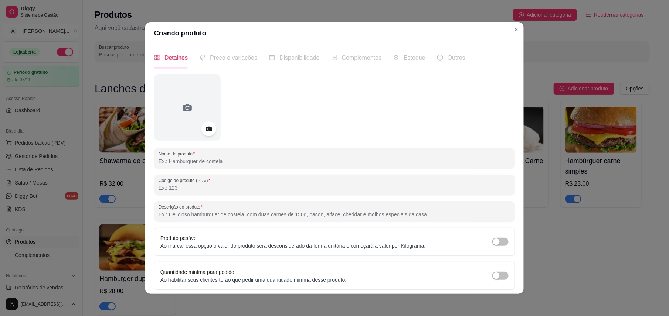
click at [181, 215] on input "Descrição do produto" at bounding box center [335, 214] width 352 height 7
paste input "Pão de hamburger, carne temperada, alface, tomate, batata, queijo, cebola."
click at [200, 215] on input "Pão de hamburger, carne temperada, alface, tomate, batata, queijo, cebola." at bounding box center [335, 214] width 352 height 7
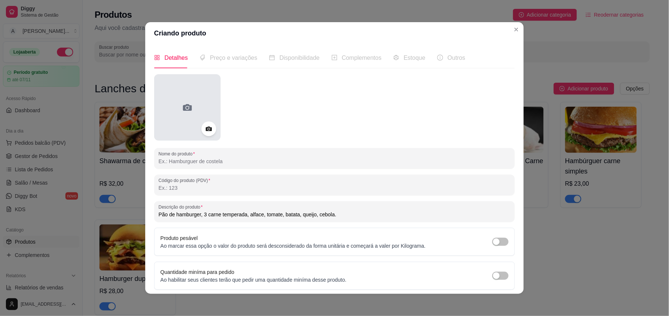
type input "Pão de hamburger, 3 carne temperada, alface, tomate, batata, queijo, cebola."
click at [179, 114] on div at bounding box center [187, 107] width 67 height 67
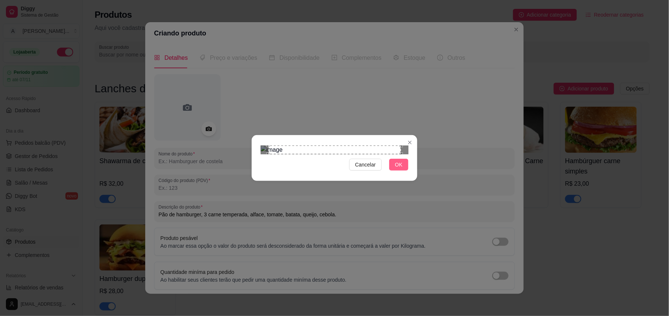
click at [395, 171] on button "OK" at bounding box center [398, 165] width 19 height 12
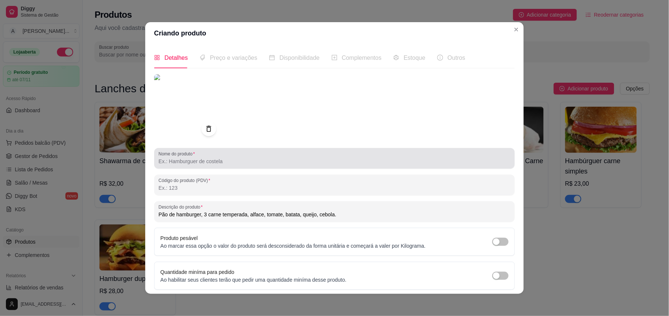
click at [183, 159] on input "Nome do produto" at bounding box center [335, 161] width 352 height 7
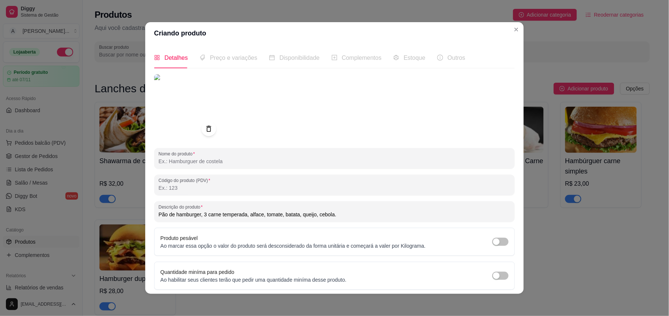
paste input "Hambúrguer carne tripla"
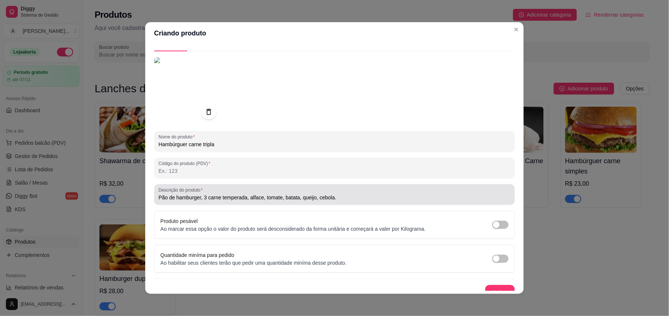
scroll to position [27, 0]
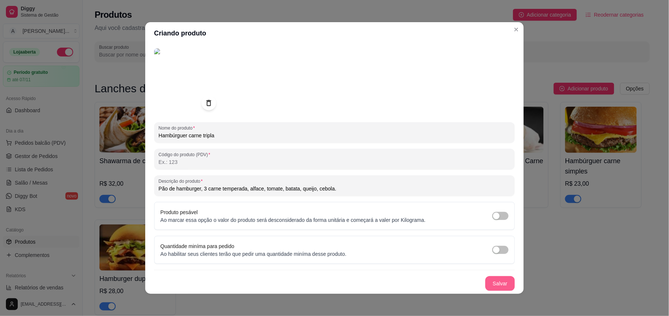
type input "Hambúrguer carne tripla"
click at [485, 283] on button "Salvar" at bounding box center [500, 284] width 30 height 15
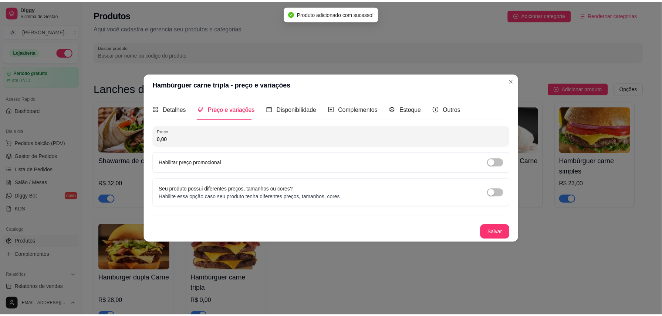
scroll to position [0, 0]
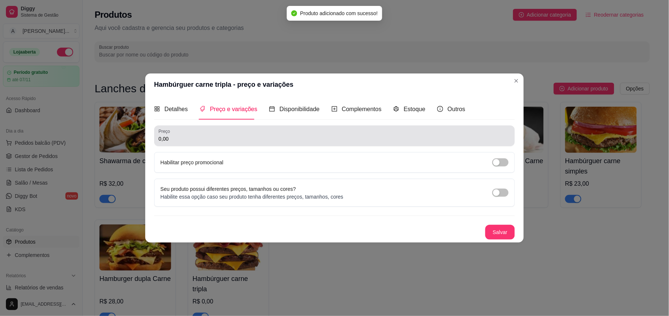
click at [179, 141] on input "0,00" at bounding box center [335, 138] width 352 height 7
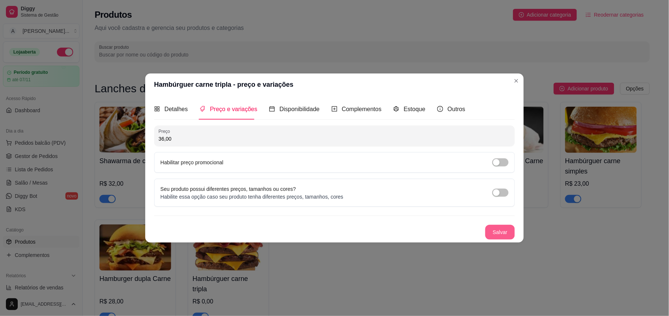
type input "36,00"
click at [497, 231] on button "Salvar" at bounding box center [500, 232] width 30 height 15
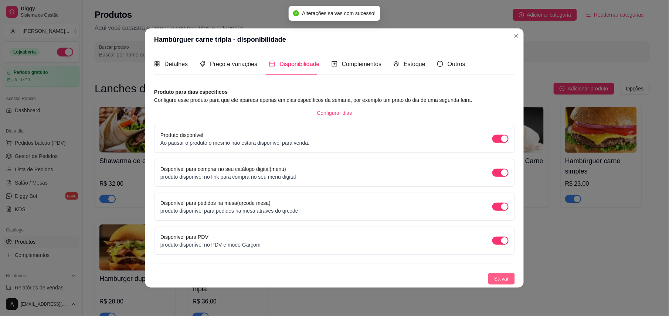
click at [499, 277] on span "Salvar" at bounding box center [501, 279] width 15 height 8
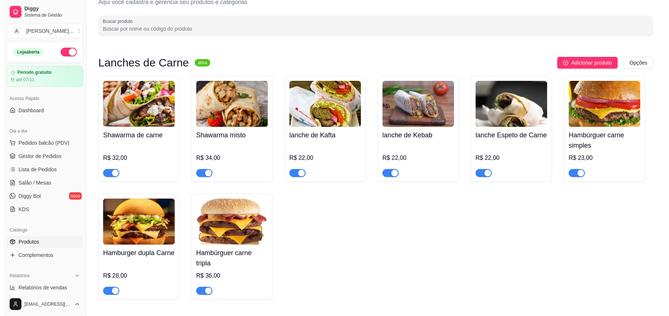
scroll to position [49, 0]
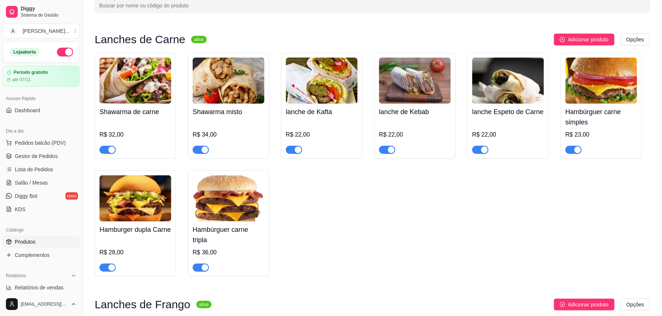
click at [155, 209] on img at bounding box center [135, 199] width 72 height 46
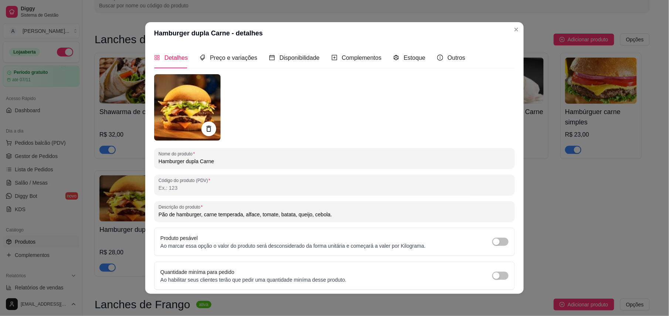
click at [200, 214] on input "Pão de hamburger, carne temperada, alface, tomate, batata, queijo, cebola." at bounding box center [335, 214] width 352 height 7
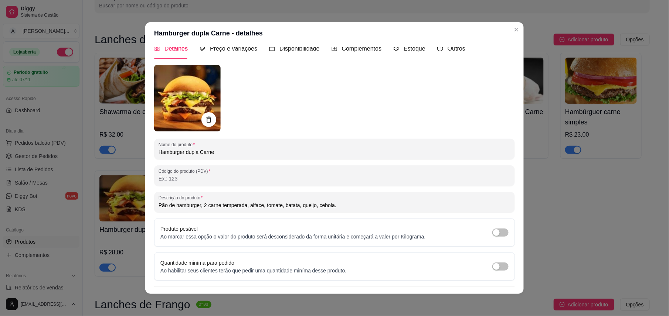
scroll to position [27, 0]
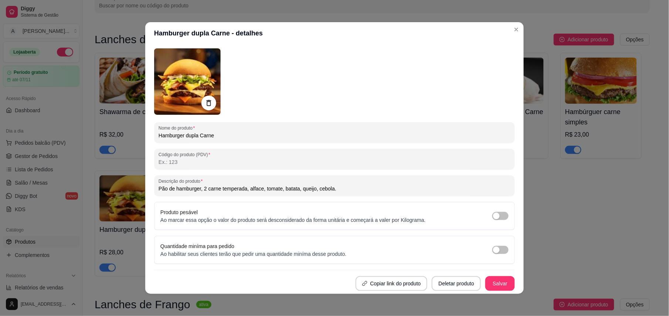
type input "Pão de hamburger, 2 carne temperada, alface, tomate, batata, queijo, cebola."
click at [494, 286] on button "Salvar" at bounding box center [500, 284] width 29 height 14
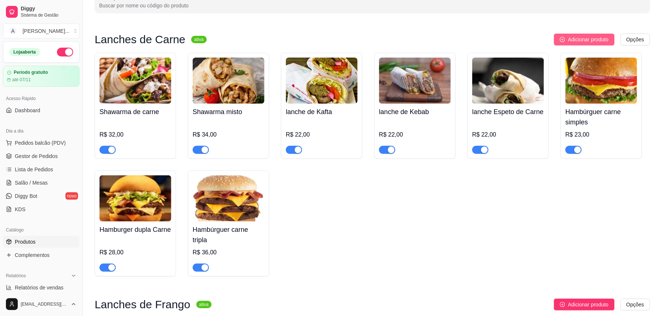
click at [572, 36] on span "Adicionar produto" at bounding box center [588, 39] width 41 height 8
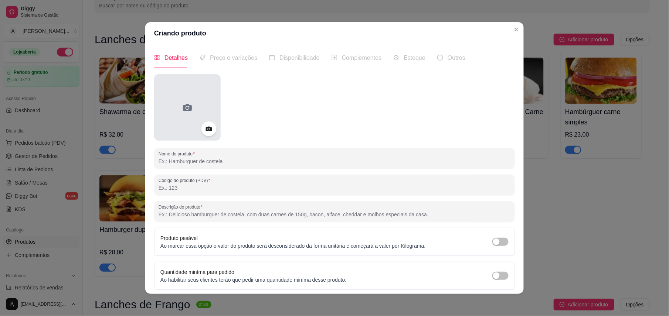
click at [190, 113] on div at bounding box center [187, 107] width 67 height 67
click at [198, 112] on div at bounding box center [187, 107] width 67 height 67
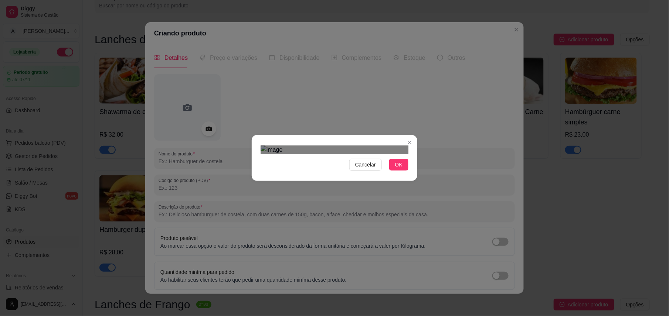
click at [319, 228] on div "Use the arrow keys to move the crop selection area" at bounding box center [330, 294] width 133 height 133
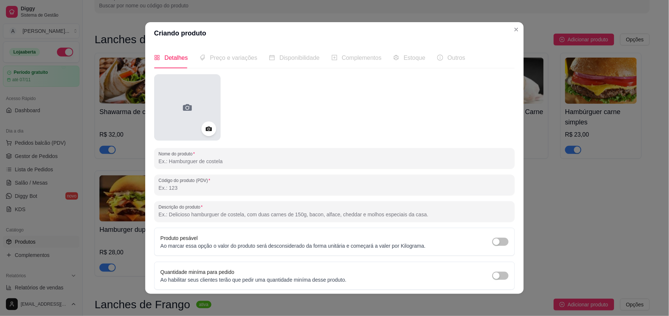
click at [192, 92] on div at bounding box center [187, 107] width 67 height 67
click at [197, 110] on div at bounding box center [187, 107] width 67 height 67
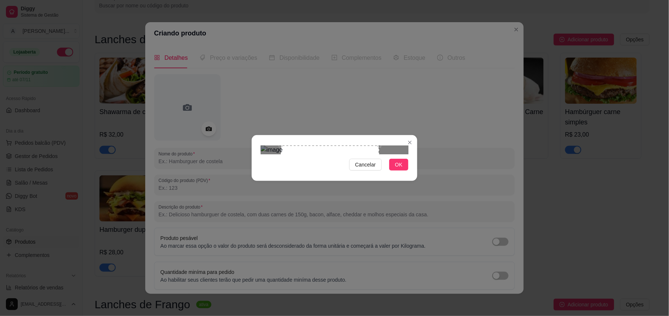
click at [313, 174] on div "Use the arrow keys to move the crop selection area" at bounding box center [330, 195] width 98 height 98
click at [390, 171] on button "OK" at bounding box center [398, 165] width 19 height 12
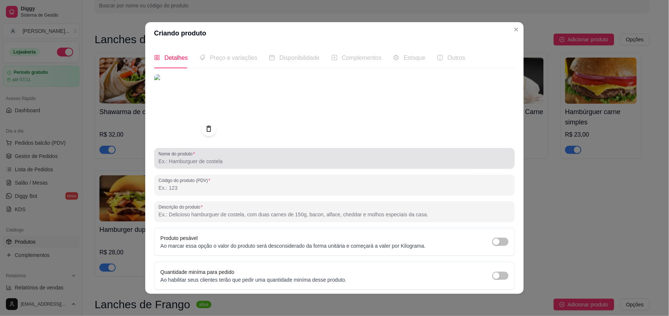
click at [195, 159] on input "Nome do produto" at bounding box center [335, 161] width 352 height 7
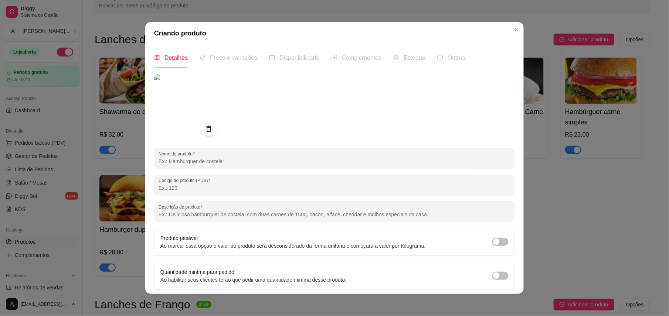
paste input "lanche de Filadélfia"
type input "lanche de Filadélfia"
click at [188, 217] on input "Descrição do produto" at bounding box center [335, 214] width 352 height 7
paste input "Pão, carne temperada, pimentão, cebola, cogumelo, alface, maionese"
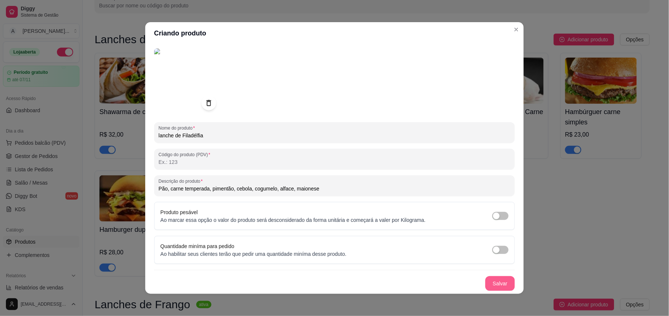
type input "Pão, carne temperada, pimentão, cebola, cogumelo, alface, maionese"
click at [491, 283] on button "Salvar" at bounding box center [500, 284] width 30 height 15
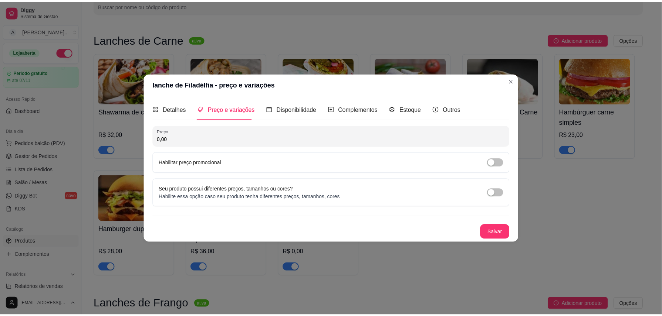
scroll to position [0, 0]
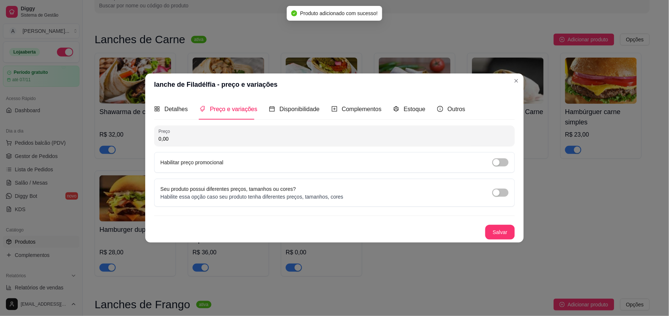
click at [187, 141] on input "0,00" at bounding box center [335, 138] width 352 height 7
type input "35,00"
click at [495, 233] on button "Salvar" at bounding box center [500, 232] width 30 height 15
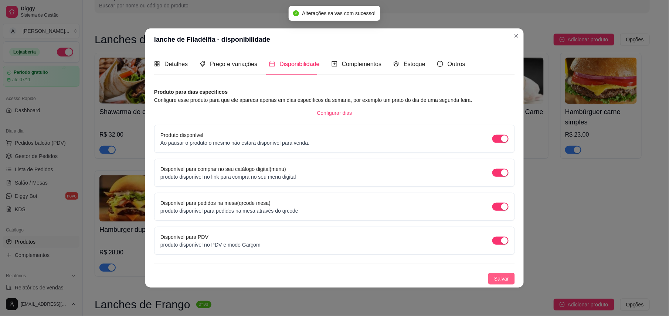
click at [506, 277] on span "Salvar" at bounding box center [501, 279] width 15 height 8
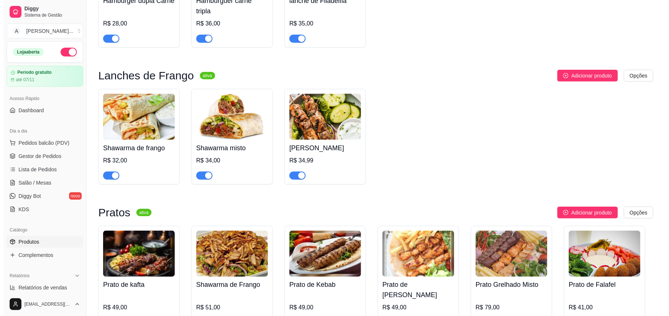
scroll to position [296, 0]
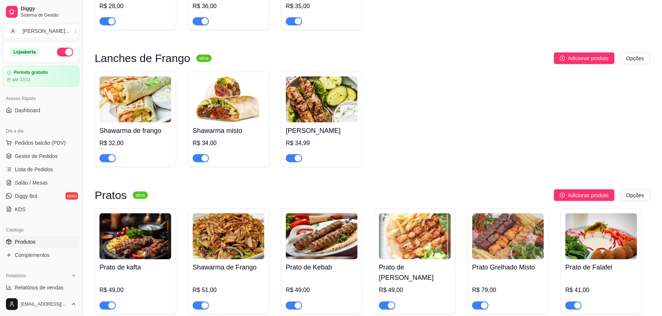
click at [312, 104] on img at bounding box center [322, 100] width 72 height 46
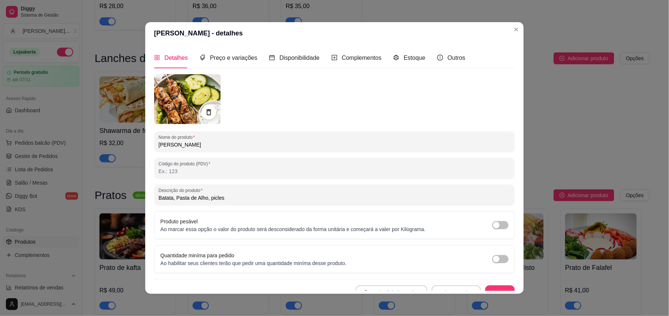
click at [194, 105] on img at bounding box center [187, 99] width 67 height 50
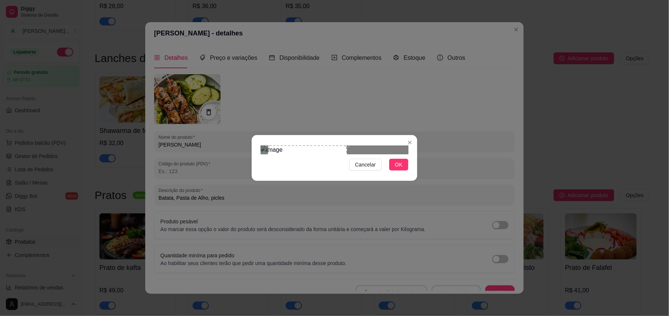
click at [376, 146] on div at bounding box center [335, 150] width 148 height 9
click at [315, 146] on div "Use the arrow keys to move the crop selection area" at bounding box center [303, 185] width 79 height 79
click at [393, 171] on button "OK" at bounding box center [398, 165] width 19 height 12
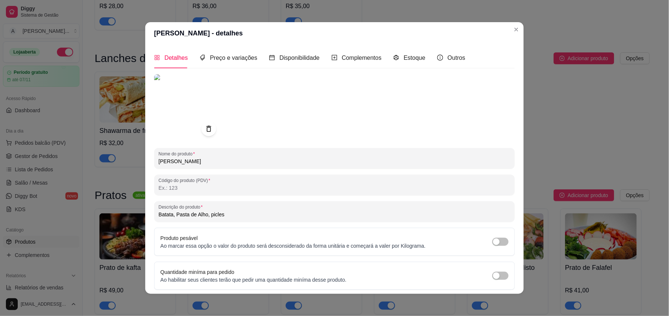
click at [159, 160] on input "[PERSON_NAME]" at bounding box center [335, 161] width 352 height 7
click at [233, 162] on input "lanche de [PERSON_NAME]" at bounding box center [335, 161] width 352 height 7
click at [208, 160] on input "lanche de [PERSON_NAME] ([PERSON_NAME])" at bounding box center [335, 161] width 352 height 7
click at [250, 162] on input "lanche de [PERSON_NAME] ( [PERSON_NAME])" at bounding box center [335, 161] width 352 height 7
type input "lanche de [PERSON_NAME] ( [PERSON_NAME] )"
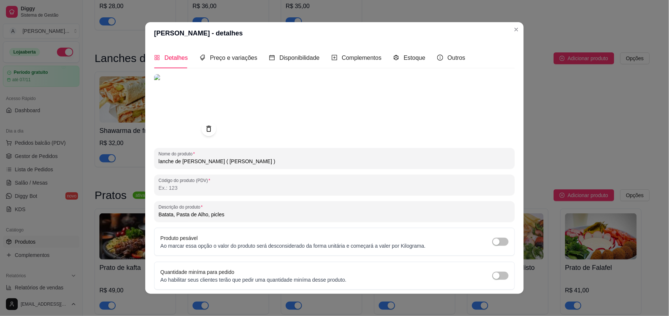
drag, startPoint x: 186, startPoint y: 162, endPoint x: 252, endPoint y: 192, distance: 72.3
click at [252, 191] on input "Código do produto (PDV)" at bounding box center [335, 187] width 352 height 7
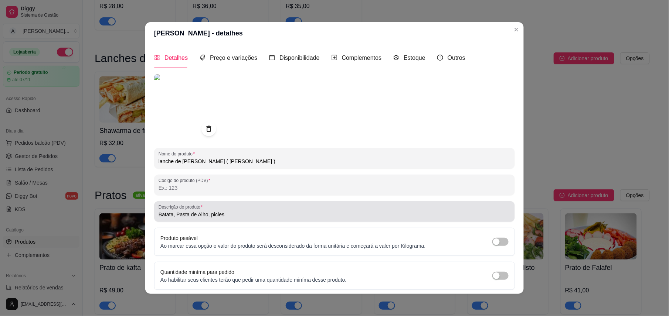
click at [233, 217] on input "Batata, Pasta de Alho, picles" at bounding box center [335, 214] width 352 height 7
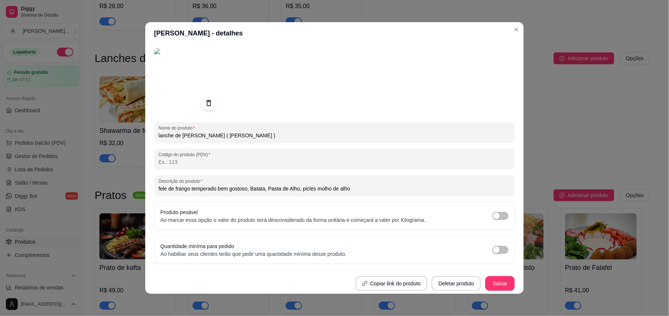
scroll to position [1, 0]
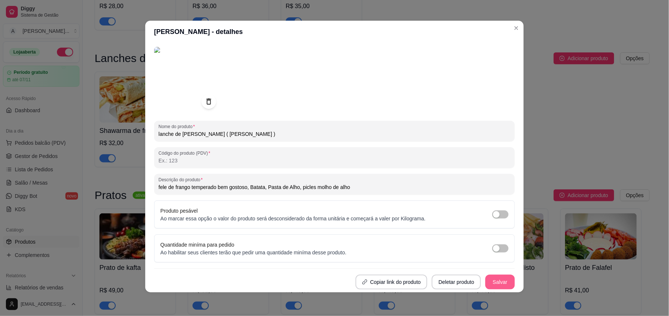
type input "fele de frango temperado bem gostoso, Batata, Pasta de Alho, picles molho de al…"
click at [493, 277] on button "Salvar" at bounding box center [500, 282] width 30 height 15
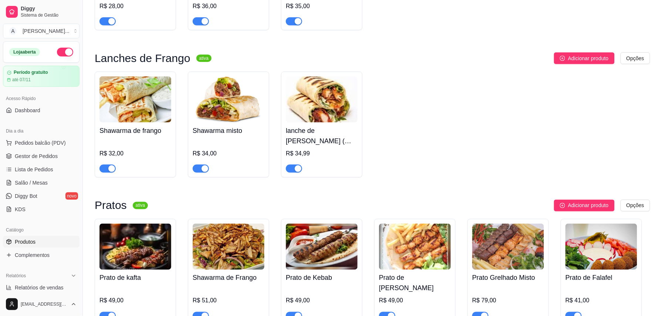
click at [233, 116] on img at bounding box center [229, 100] width 72 height 46
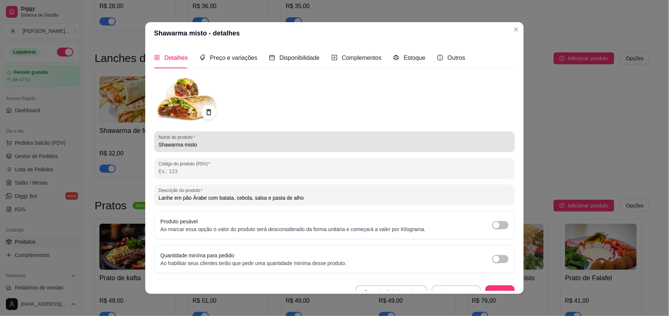
click at [214, 137] on div "Shawarma misto" at bounding box center [335, 142] width 352 height 15
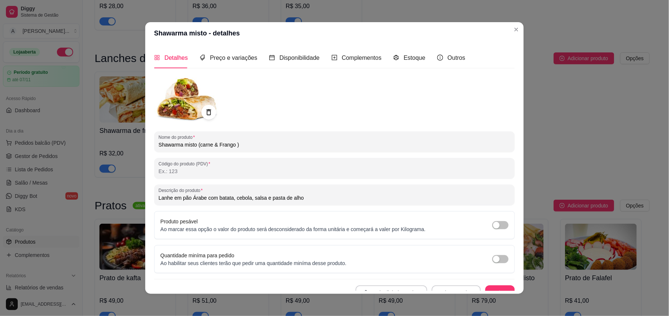
click at [197, 148] on input "Shawarma misto (carne & Frango )" at bounding box center [335, 144] width 352 height 7
type input "Shawarma misto ( Carne & [PERSON_NAME] )"
click at [491, 290] on button "Salvar" at bounding box center [500, 293] width 30 height 15
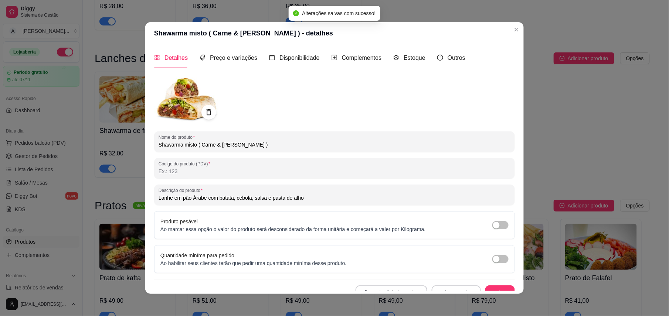
click at [164, 196] on input "Lanhe em pão Árabe com batata, cebola, salsa e pasta de alho" at bounding box center [335, 197] width 352 height 7
click at [485, 287] on button "Salvar" at bounding box center [500, 293] width 30 height 15
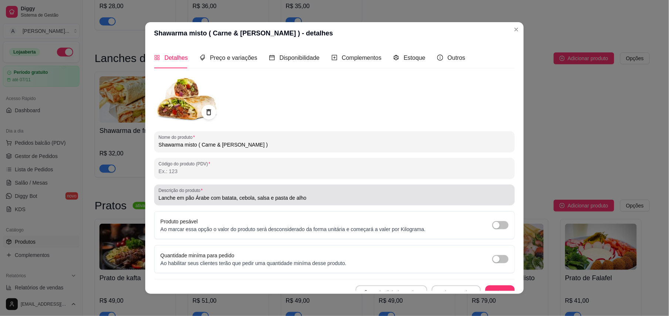
click at [207, 199] on input "Lanche em pão Árabe com batata, cebola, salsa e pasta de alho" at bounding box center [335, 197] width 352 height 7
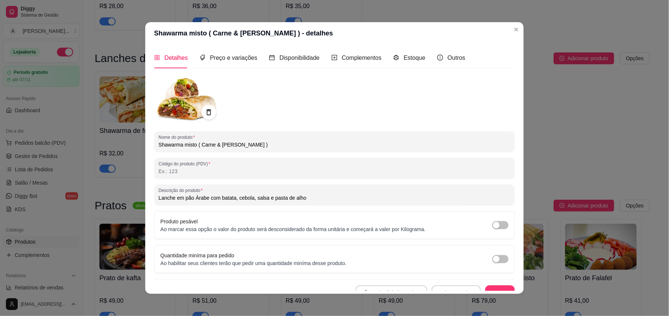
click at [218, 198] on input "Lanche em pão Árabe com batata, cebola, salsa e pasta de alho" at bounding box center [335, 197] width 352 height 7
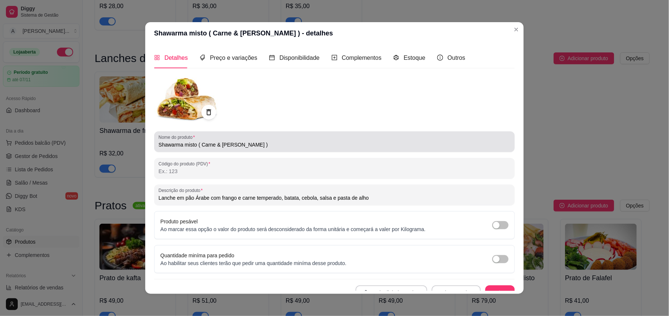
type input "Lanche em pão Árabe com frango e carne temperado, batata, cebola, salsa e pasta…"
click at [179, 143] on input "Shawarma misto ( Carne & [PERSON_NAME] )" at bounding box center [335, 144] width 352 height 7
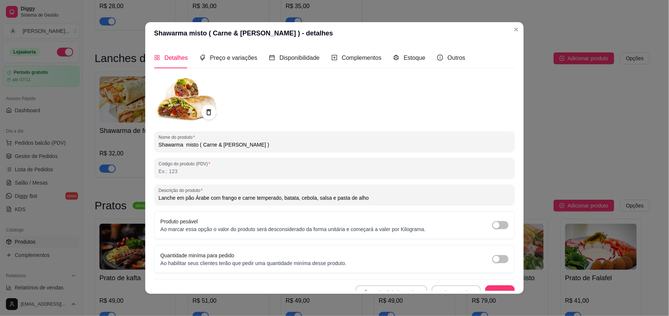
type input "Shawarma misto ( Carne & [PERSON_NAME] )"
click at [486, 289] on button "Salvar" at bounding box center [500, 293] width 30 height 15
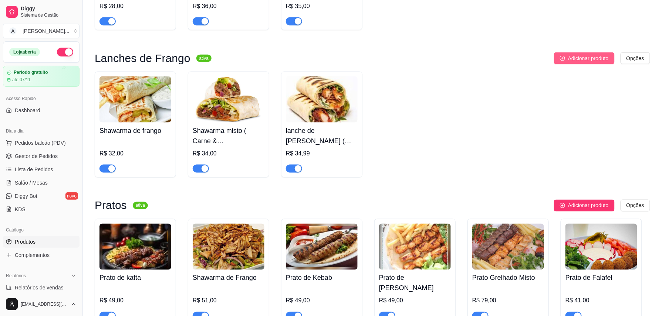
click at [581, 55] on button "Adicionar produto" at bounding box center [584, 58] width 61 height 12
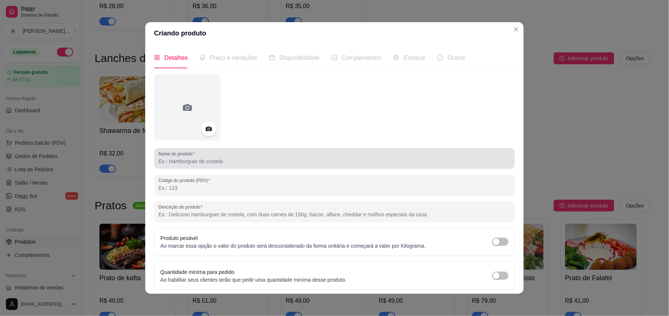
click at [212, 160] on input "Nome do produto" at bounding box center [335, 161] width 352 height 7
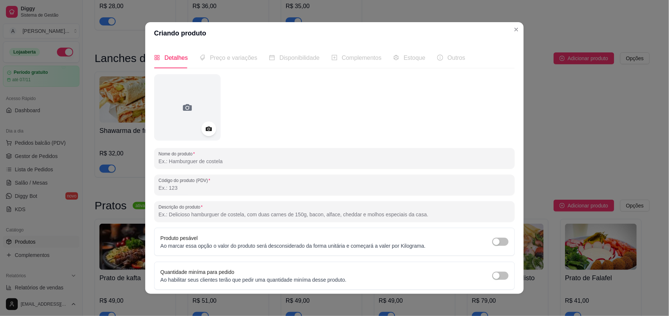
paste input "Fahita (Filé de frango)"
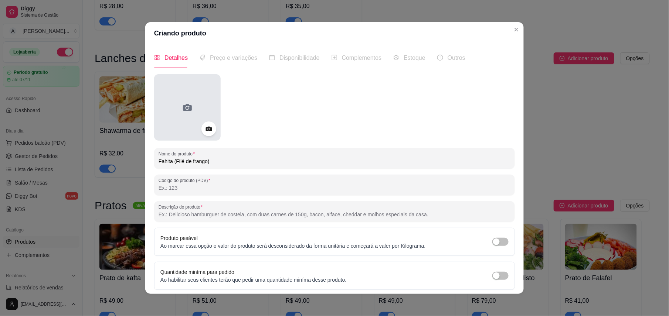
type input "Fahita (Filé de frango)"
click at [176, 107] on div at bounding box center [187, 107] width 67 height 67
click at [183, 126] on div at bounding box center [187, 107] width 67 height 67
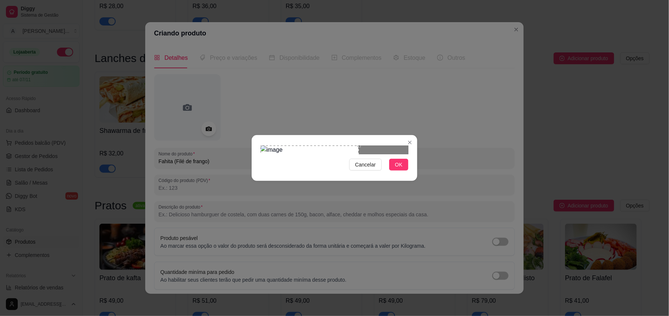
click at [302, 170] on div "Use the arrow keys to move the crop selection area" at bounding box center [310, 180] width 98 height 68
click at [396, 169] on span "OK" at bounding box center [398, 165] width 7 height 8
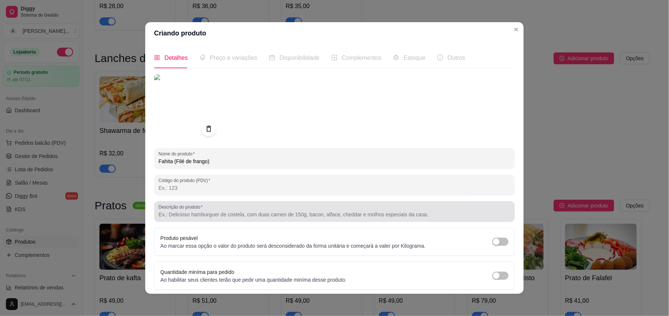
click at [187, 211] on input "Descrição do produto" at bounding box center [335, 214] width 352 height 7
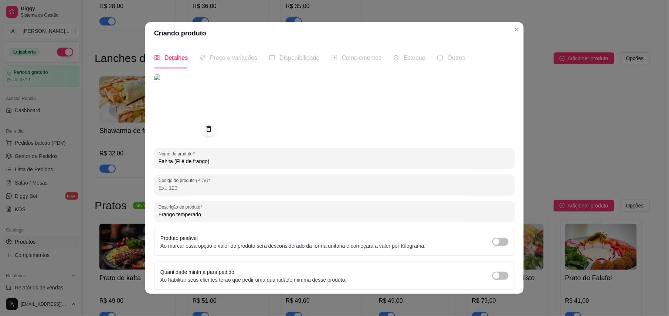
paste input "Pimentão, cebola, cogumelo, muçarela e molho especial"
drag, startPoint x: 265, startPoint y: 194, endPoint x: 242, endPoint y: 200, distance: 24.0
click at [242, 201] on div "Descrição do produto Frango temperado, Pimentão, cebola, cogumelo, muçarela e m…" at bounding box center [334, 211] width 361 height 21
click at [345, 211] on input "Frango temperado, Pimentão, cebola, cogumelo, muçarela e molho especial" at bounding box center [335, 214] width 352 height 7
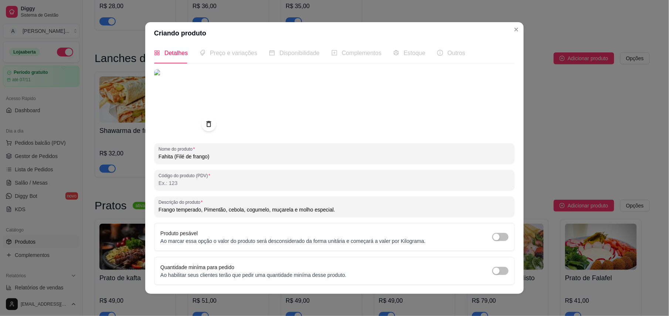
scroll to position [6, 0]
type input "Frango temperado, Pimentão, cebola, cogumelo, muçarela e molho especial."
click at [486, 297] on button "Salvar" at bounding box center [500, 304] width 29 height 14
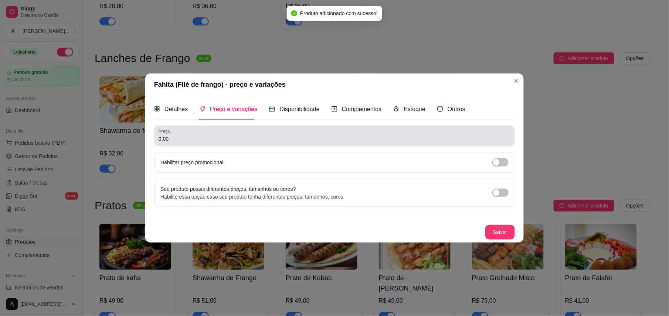
click at [199, 136] on input "0,00" at bounding box center [335, 138] width 352 height 7
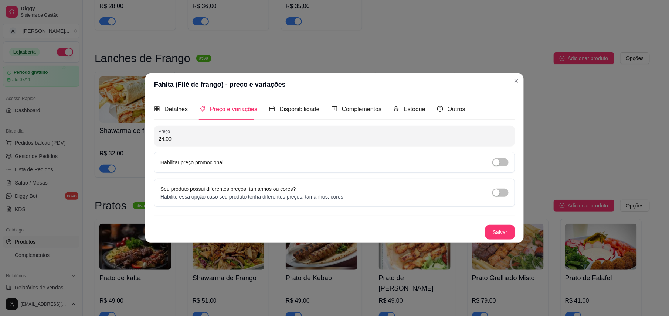
type input "24,00"
click at [497, 228] on button "Salvar" at bounding box center [500, 232] width 29 height 14
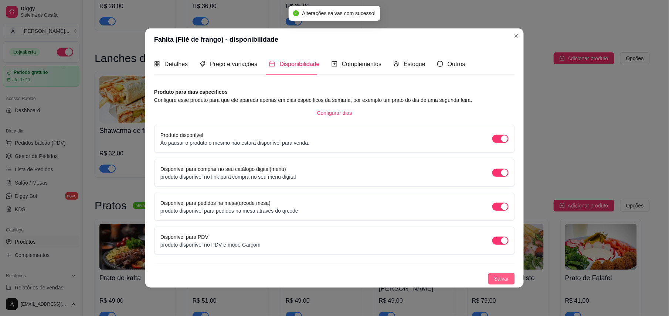
click at [491, 278] on button "Salvar" at bounding box center [501, 279] width 27 height 12
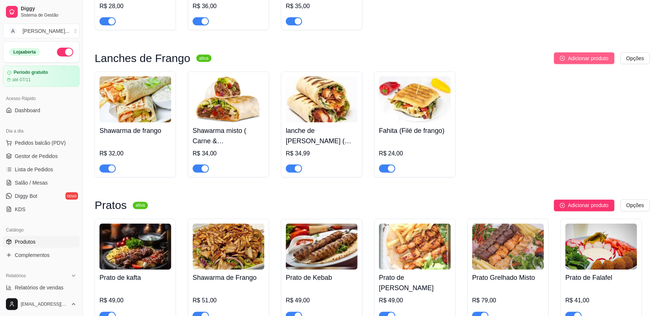
click at [581, 57] on span "Adicionar produto" at bounding box center [588, 58] width 41 height 8
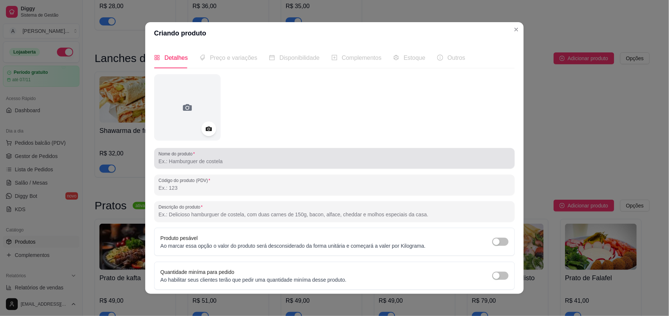
click at [197, 163] on input "Nome do produto" at bounding box center [335, 161] width 352 height 7
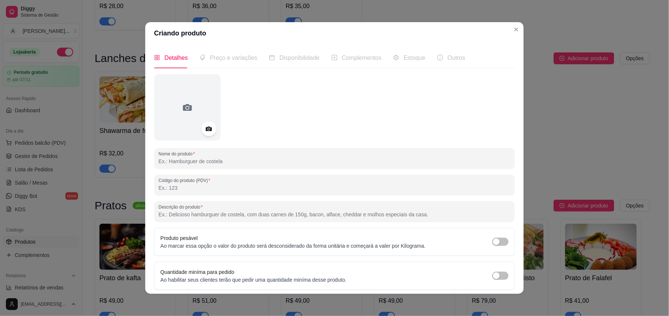
paste input "Crespy (Filé de frango crocante)"
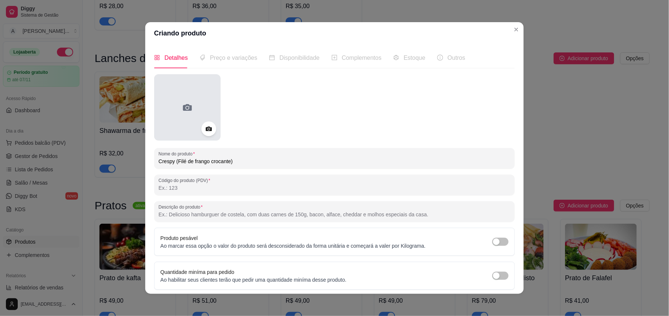
type input "Crespy (Filé de frango crocante)"
click at [163, 123] on div at bounding box center [187, 107] width 67 height 67
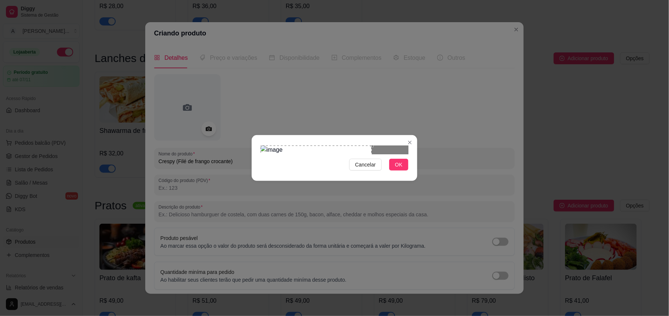
click at [288, 172] on div "Use the arrow keys to move the crop selection area" at bounding box center [316, 182] width 111 height 72
click at [362, 146] on div at bounding box center [335, 150] width 148 height 9
click at [328, 146] on div "Use the arrow keys to move the crop selection area" at bounding box center [313, 182] width 72 height 72
click at [398, 169] on span "OK" at bounding box center [398, 165] width 7 height 8
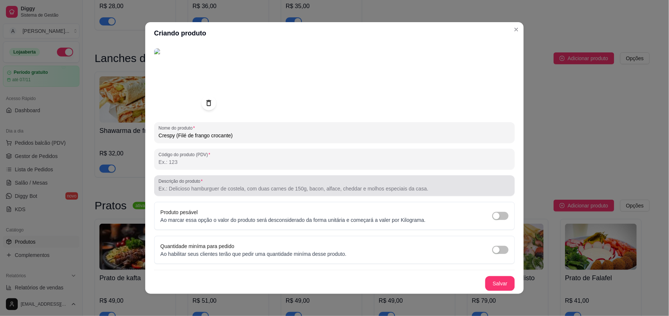
scroll to position [1, 0]
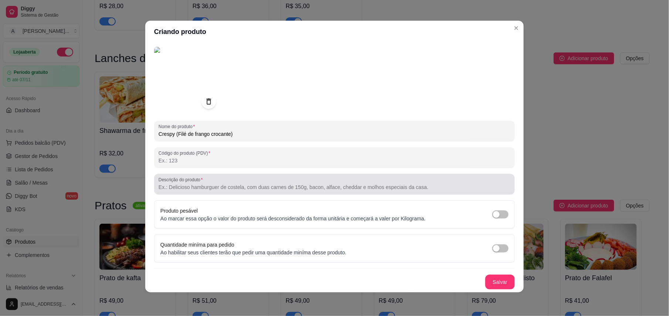
click at [172, 180] on label "Descrição do produto" at bounding box center [182, 180] width 47 height 6
click at [172, 184] on input "Descrição do produto" at bounding box center [335, 187] width 352 height 7
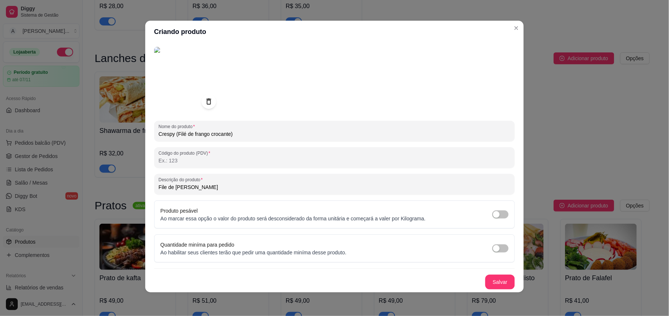
paste input "Alface, batata e molho especial"
click at [187, 185] on input "File de [PERSON_NAME], batata e molho especial" at bounding box center [335, 187] width 352 height 7
click at [209, 187] on input "File de Frango com [PERSON_NAME], batata e molho especial" at bounding box center [335, 187] width 352 height 7
click at [282, 187] on input "File de Frango com Alface, batata e molho especial" at bounding box center [335, 187] width 352 height 7
click at [231, 187] on input "File de Frango com Alface, batata e molho especial" at bounding box center [335, 187] width 352 height 7
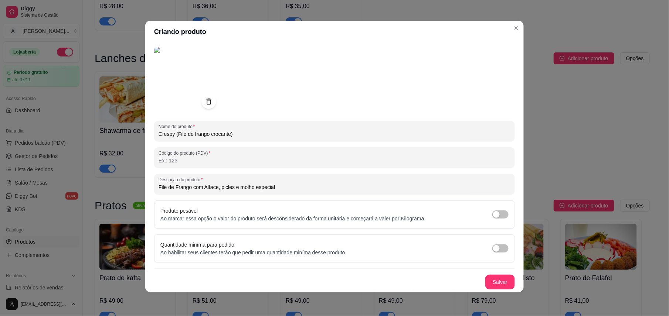
type input "File de Frango com Alface, picles e molho especial"
click at [284, 191] on div "File de Frango com Alface, picles e molho especial" at bounding box center [335, 184] width 352 height 15
click at [492, 283] on button "Salvar" at bounding box center [500, 282] width 29 height 14
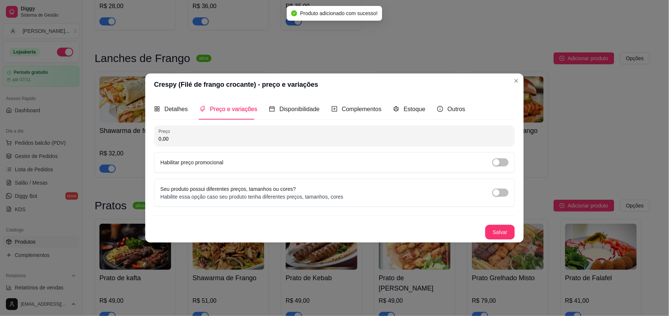
scroll to position [0, 0]
click at [169, 110] on span "Detalhes" at bounding box center [176, 109] width 23 height 6
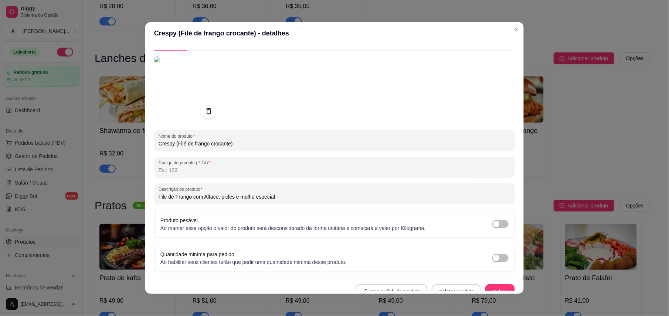
scroll to position [27, 0]
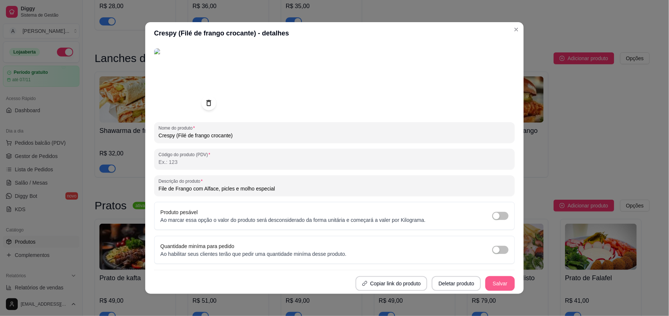
click at [490, 287] on button "Salvar" at bounding box center [500, 284] width 30 height 15
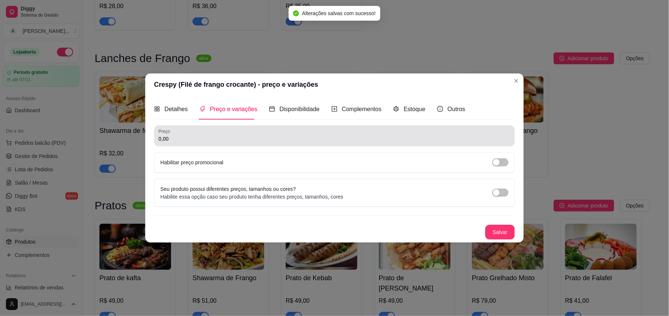
scroll to position [0, 0]
click at [173, 132] on div "0,00" at bounding box center [335, 136] width 352 height 15
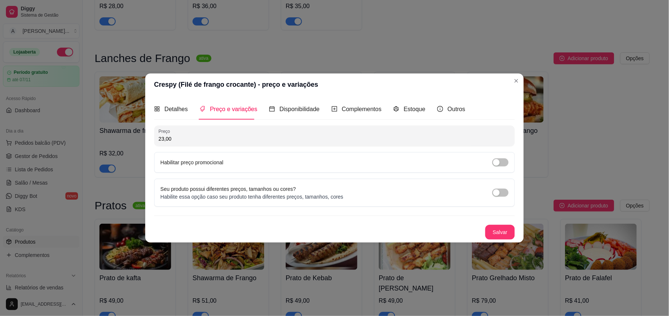
type input "23,00"
click at [506, 228] on button "Salvar" at bounding box center [500, 232] width 29 height 14
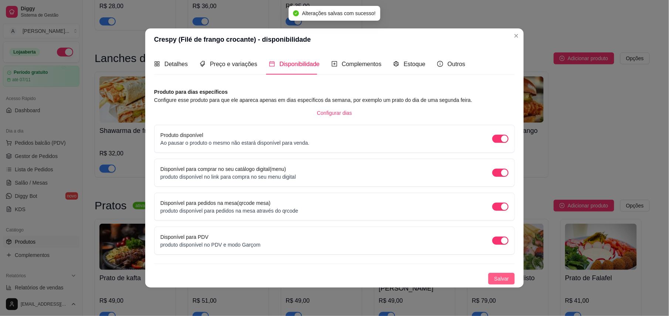
click at [509, 277] on button "Salvar" at bounding box center [501, 279] width 27 height 12
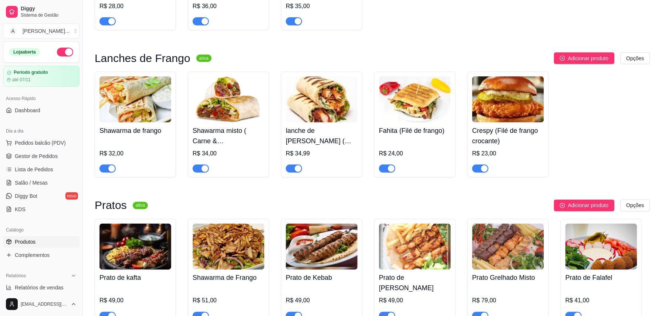
click at [563, 58] on icon "plus-circle" at bounding box center [562, 58] width 5 height 5
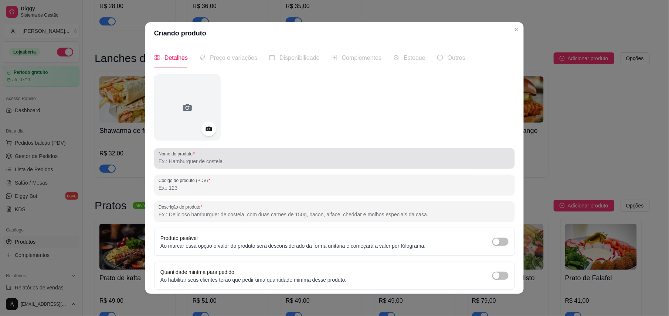
click at [190, 159] on input "Nome do produto" at bounding box center [335, 161] width 352 height 7
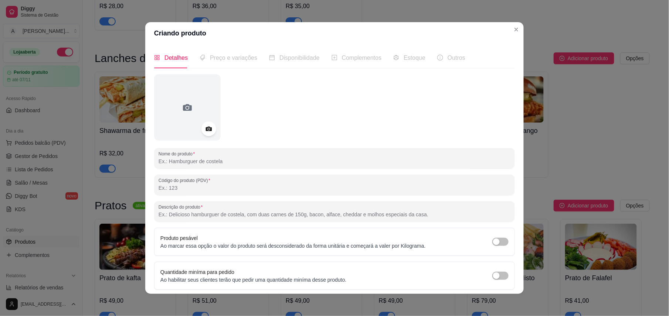
paste input "Falafel (Vegetariano)"
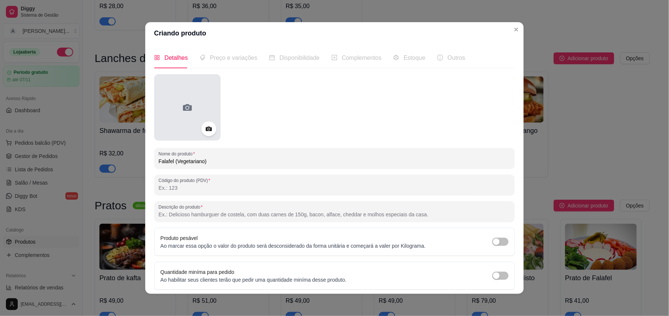
type input "Falafel (Vegetariano)"
click at [172, 92] on div at bounding box center [187, 107] width 67 height 67
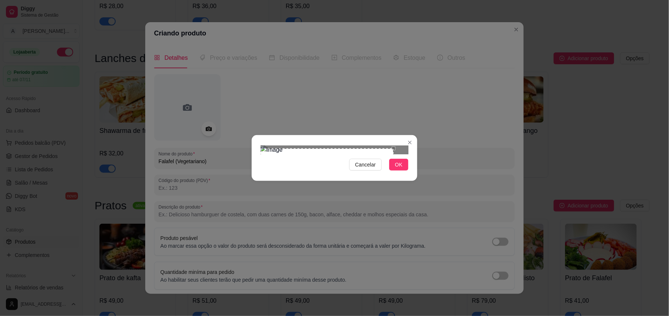
click at [298, 157] on div "Use the arrow keys to move the crop selection area" at bounding box center [327, 179] width 133 height 61
click at [396, 155] on div at bounding box center [335, 150] width 148 height 9
click at [330, 146] on div at bounding box center [335, 150] width 148 height 9
click at [306, 167] on div "Use the arrow keys to move the crop selection area" at bounding box center [296, 202] width 70 height 70
click at [397, 169] on span "OK" at bounding box center [398, 165] width 7 height 8
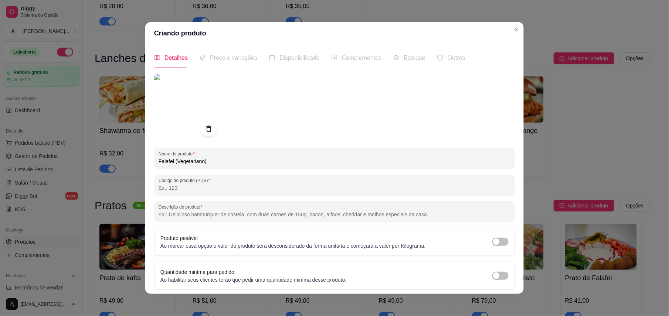
click at [207, 130] on icon at bounding box center [208, 129] width 5 height 6
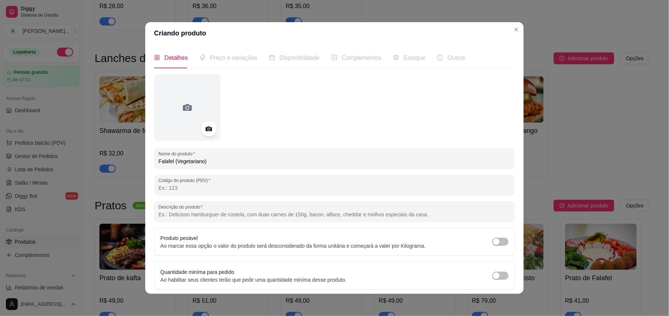
click at [202, 123] on div at bounding box center [209, 129] width 16 height 16
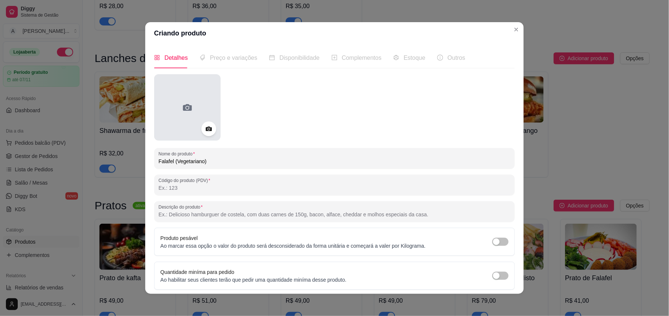
click at [196, 113] on div at bounding box center [187, 107] width 67 height 67
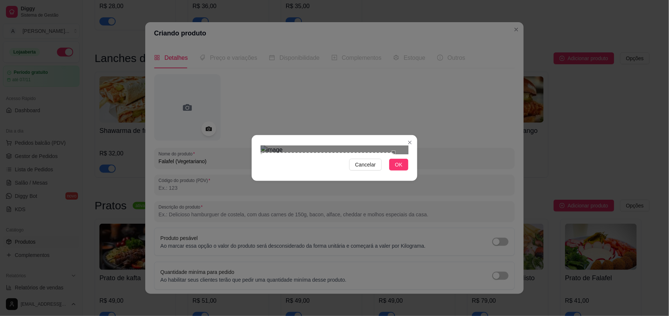
click at [307, 159] on div "Use the arrow keys to move the crop selection area" at bounding box center [327, 183] width 133 height 61
click at [261, 155] on div at bounding box center [335, 150] width 148 height 9
click at [274, 159] on div "Use the arrow keys to move the crop selection area" at bounding box center [308, 198] width 95 height 95
click at [346, 146] on div at bounding box center [335, 150] width 148 height 9
click at [315, 153] on div "Use the arrow keys to move the crop selection area" at bounding box center [304, 196] width 87 height 87
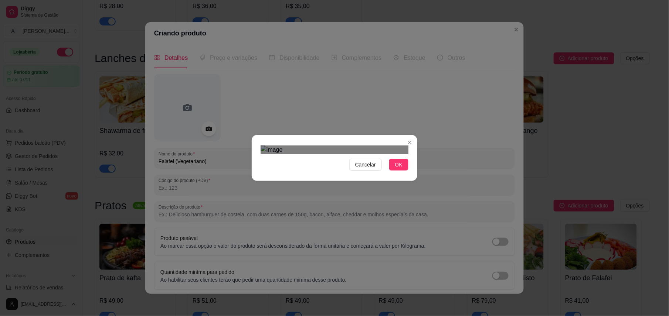
click at [340, 146] on div at bounding box center [335, 150] width 148 height 9
click at [311, 153] on div "Use the arrow keys to move the crop selection area" at bounding box center [300, 192] width 79 height 79
click at [394, 171] on button "OK" at bounding box center [398, 165] width 19 height 12
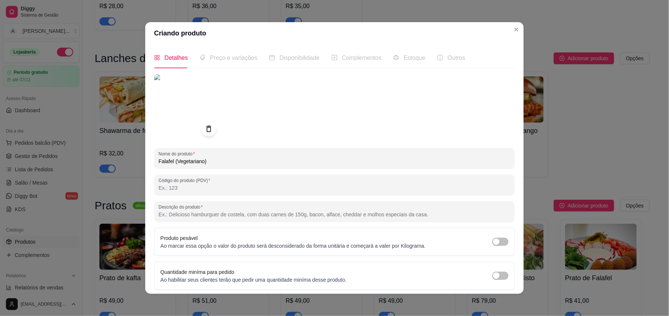
click at [206, 128] on icon at bounding box center [208, 129] width 9 height 9
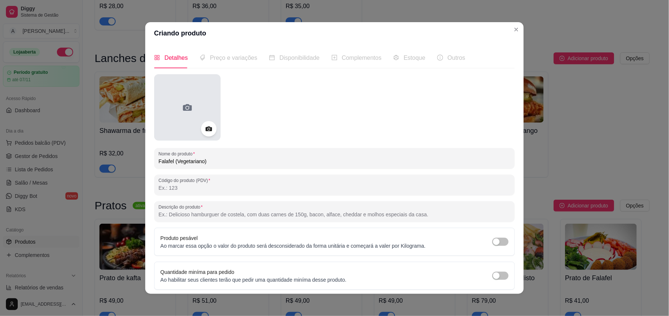
click at [169, 95] on div at bounding box center [187, 107] width 67 height 67
click at [192, 99] on div at bounding box center [187, 107] width 67 height 67
click at [185, 104] on icon at bounding box center [188, 108] width 12 height 12
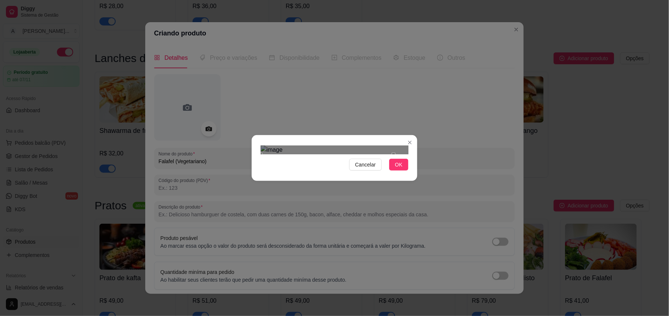
click at [330, 159] on div "Use the arrow keys to move the crop selection area" at bounding box center [327, 221] width 133 height 133
click at [394, 171] on button "OK" at bounding box center [398, 165] width 19 height 12
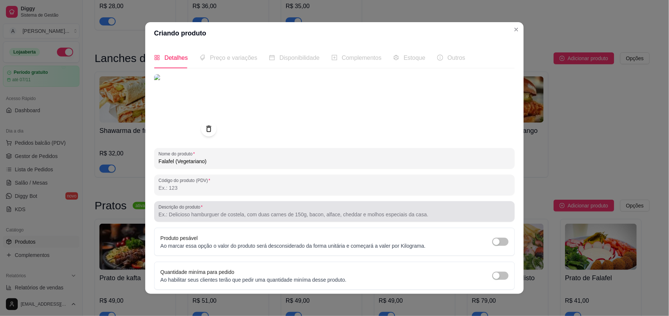
click at [173, 218] on input "Descrição do produto" at bounding box center [335, 214] width 352 height 7
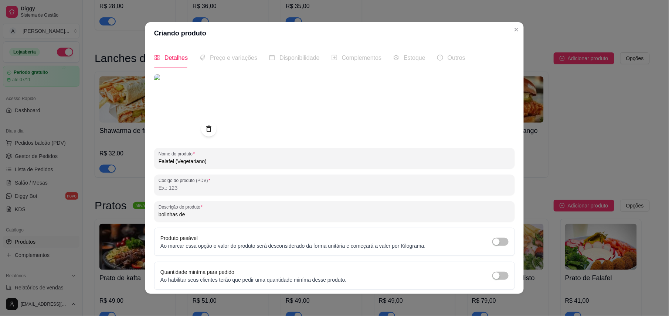
paste input "Grão-de-bico, legumes e pasta de tahine."
click at [213, 215] on input "bolinhas de Grão-de-bico, legumes e pasta de tahine." at bounding box center [335, 214] width 352 height 7
click at [367, 214] on input "bolinhas de Grão-de-bico e salsa temperado bem perfeito com legumes e pasta de …" at bounding box center [335, 214] width 352 height 7
click at [429, 215] on input "bolinhas de Grão-de-bico e salsa temperado bem perfeito com legumes e pasta de …" at bounding box center [335, 214] width 352 height 7
type input "bolinhas de Grão-de-bico e salsa temperado bem perfeito com legumes e pasta de …"
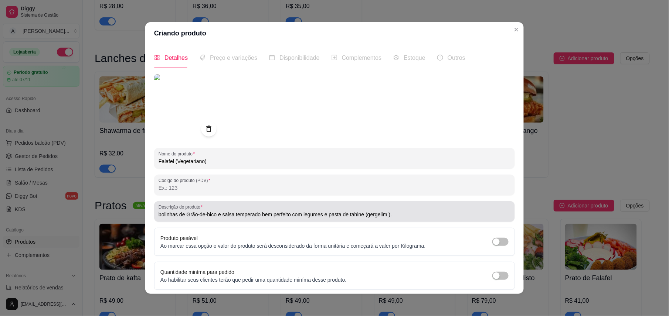
drag, startPoint x: 374, startPoint y: 215, endPoint x: 340, endPoint y: 209, distance: 34.5
click at [340, 209] on div "bolinhas de Grão-de-bico e salsa temperado bem perfeito com legumes e pasta de …" at bounding box center [335, 211] width 352 height 15
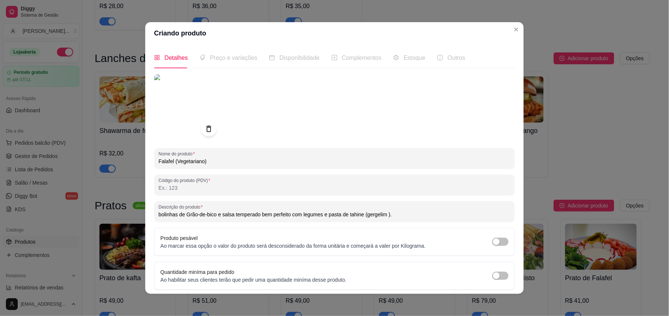
click at [322, 213] on input "bolinhas de Grão-de-bico e salsa temperado bem perfeito com legumes e pasta de …" at bounding box center [335, 214] width 352 height 7
click at [280, 211] on input "bolinhas de Grão-de-bico e salsa temperado bem perfeito com legumes e pasta de …" at bounding box center [335, 214] width 352 height 7
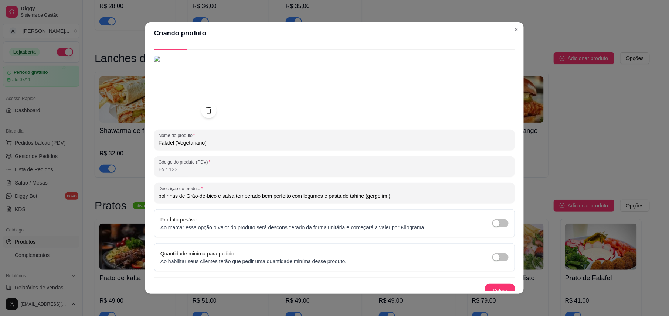
scroll to position [27, 0]
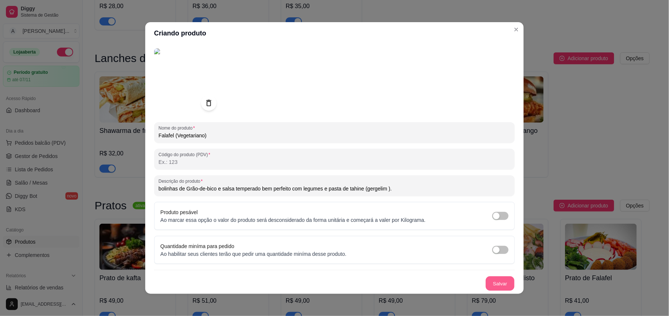
click at [486, 284] on button "Salvar" at bounding box center [500, 284] width 29 height 14
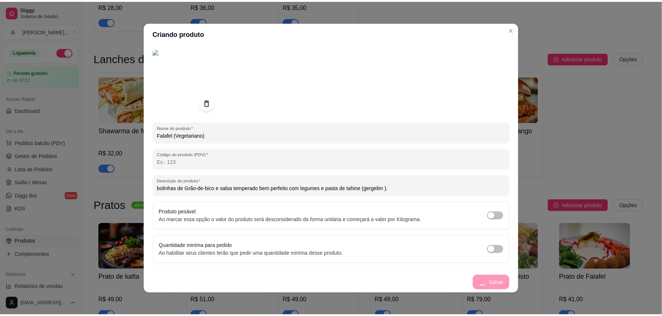
scroll to position [0, 0]
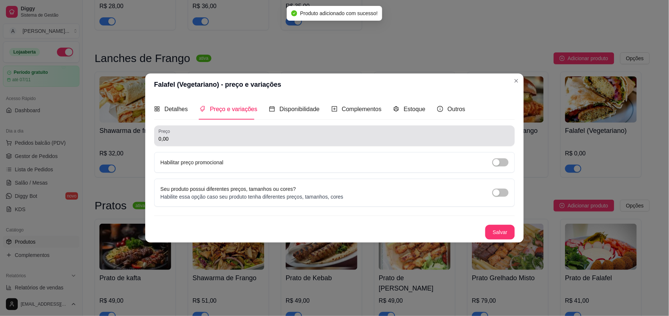
click at [196, 134] on div "0,00" at bounding box center [335, 136] width 352 height 15
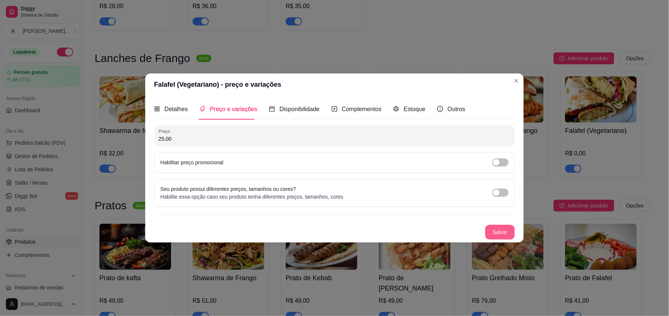
type input "25,00"
click at [508, 230] on button "Salvar" at bounding box center [500, 232] width 30 height 15
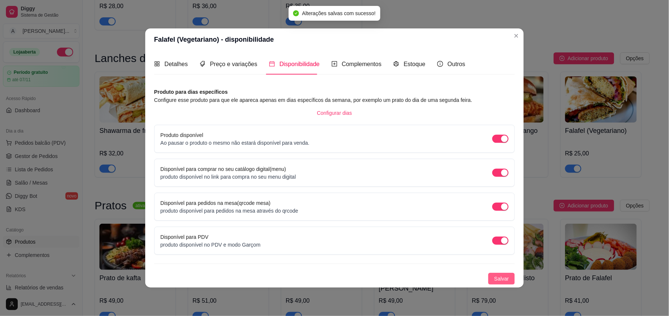
click at [511, 279] on button "Salvar" at bounding box center [501, 279] width 27 height 12
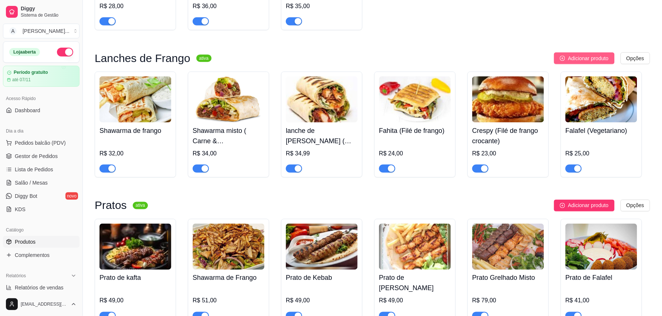
click at [569, 55] on button "Adicionar produto" at bounding box center [584, 58] width 61 height 12
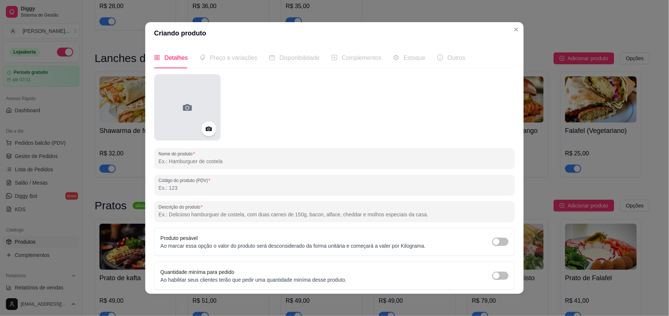
click at [200, 104] on div at bounding box center [187, 107] width 67 height 67
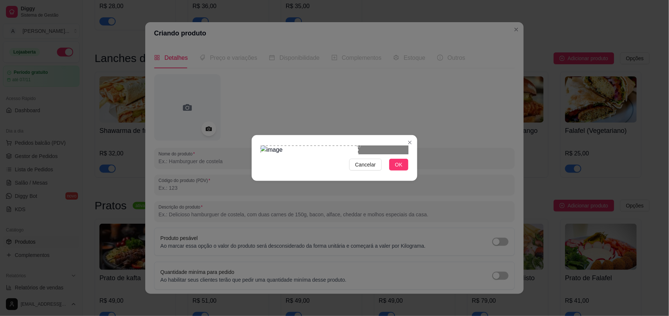
click at [300, 167] on div "Use the arrow keys to move the crop selection area" at bounding box center [310, 180] width 98 height 68
click at [397, 169] on span "OK" at bounding box center [398, 165] width 7 height 8
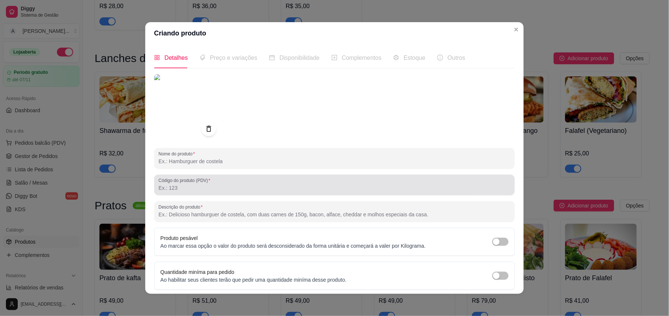
click at [185, 177] on label "Código do produto (PDV)" at bounding box center [186, 180] width 54 height 6
click at [185, 184] on input "Código do produto (PDV)" at bounding box center [335, 187] width 352 height 7
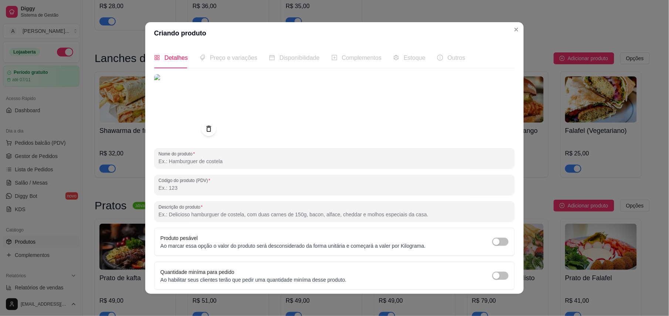
click at [181, 158] on input "Nome do produto" at bounding box center [335, 161] width 352 height 7
paste input "Hambúrguer frango"
click at [183, 158] on input "Hambúrguer frango" at bounding box center [335, 161] width 352 height 7
type input "Hambúrguer de frango"
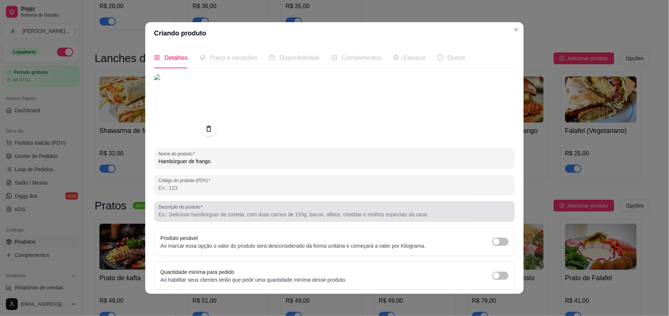
click at [190, 211] on input "Descrição do produto" at bounding box center [335, 214] width 352 height 7
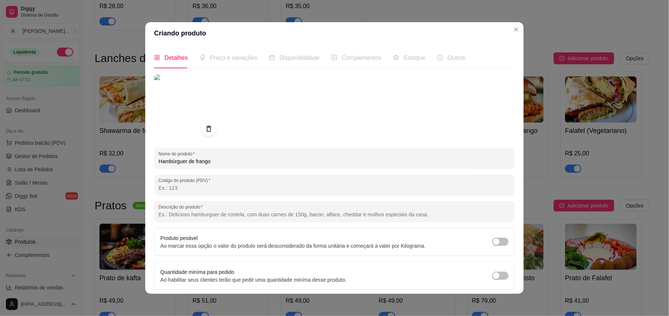
paste input "Hambúrguer de frango com [PERSON_NAME]"
click at [249, 211] on input "Hambúrguer de frango com [PERSON_NAME]" at bounding box center [335, 214] width 352 height 7
click at [250, 211] on input "Hambúrguer de frango com [PERSON_NAME]" at bounding box center [335, 214] width 352 height 7
click at [250, 211] on input "Hambúrguer de frango com alface tomate qiuejo maionese" at bounding box center [335, 214] width 352 height 7
click at [317, 204] on div "Hambúrguer de frango com [PERSON_NAME]" at bounding box center [335, 211] width 352 height 15
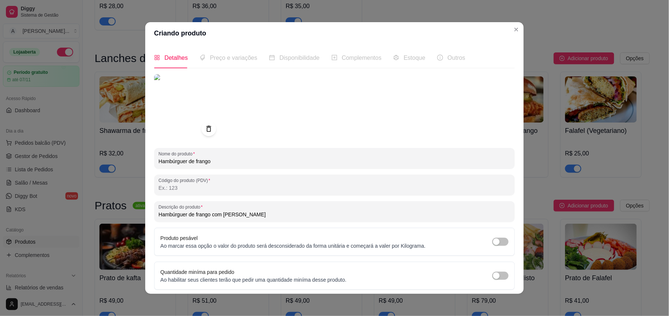
click at [315, 211] on input "Hambúrguer de frango com [PERSON_NAME]" at bounding box center [335, 214] width 352 height 7
type input "Hambúrguer de frango com [PERSON_NAME] ."
click at [486, 303] on button "Salvar" at bounding box center [500, 310] width 29 height 14
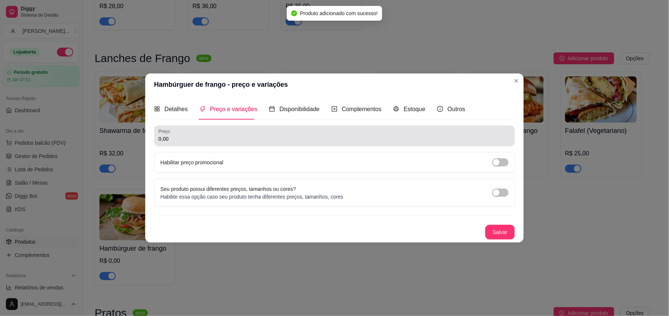
click at [174, 140] on input "0,00" at bounding box center [335, 138] width 352 height 7
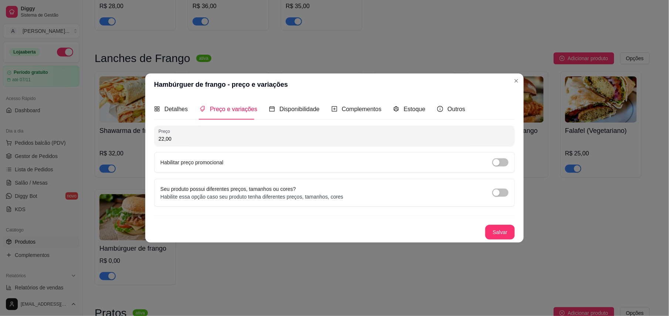
type input "22,00"
click at [497, 225] on div "Preço 22,00 Habilitar preço promocional Seu produto possui diferentes preços, t…" at bounding box center [334, 183] width 361 height 114
click at [501, 231] on button "Salvar" at bounding box center [500, 232] width 30 height 15
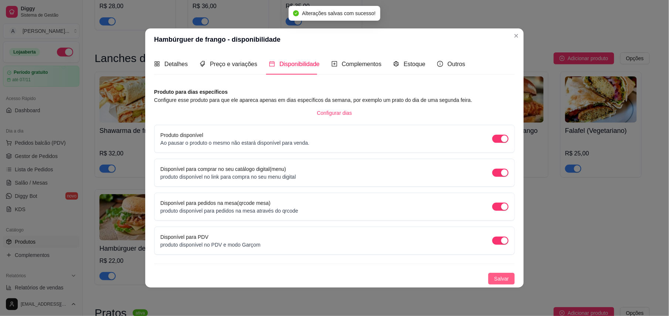
click at [506, 274] on div "Produto para dias específicos Configure esse produto para que ele apareca apena…" at bounding box center [334, 186] width 361 height 197
click at [499, 274] on button "Salvar" at bounding box center [501, 279] width 27 height 12
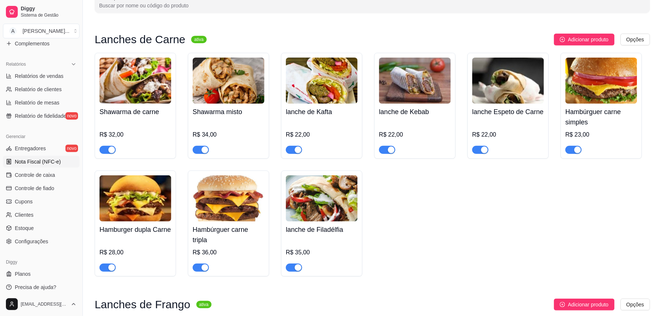
scroll to position [216, 0]
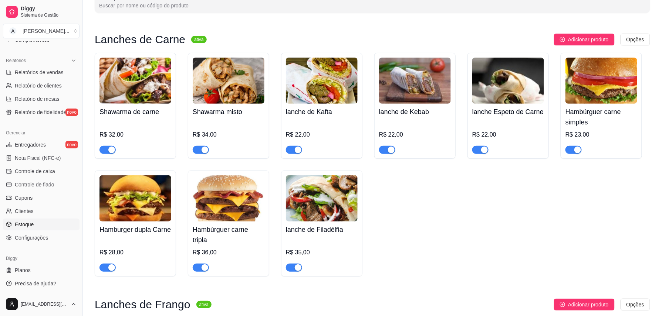
click at [27, 229] on link "Estoque" at bounding box center [41, 225] width 77 height 12
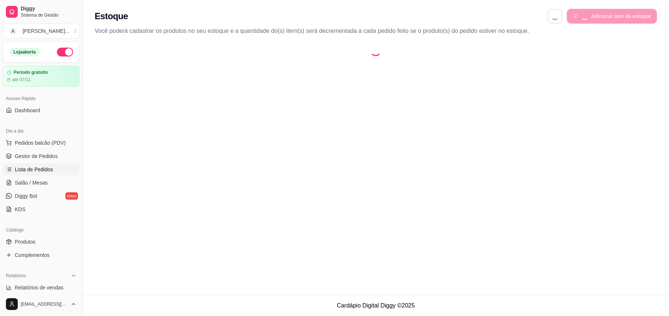
select select "QUANTITY_ORDER"
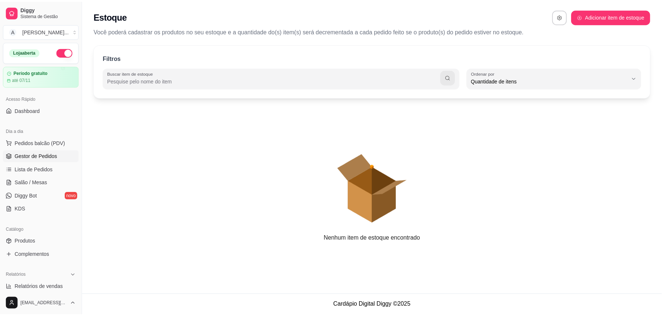
scroll to position [7, 0]
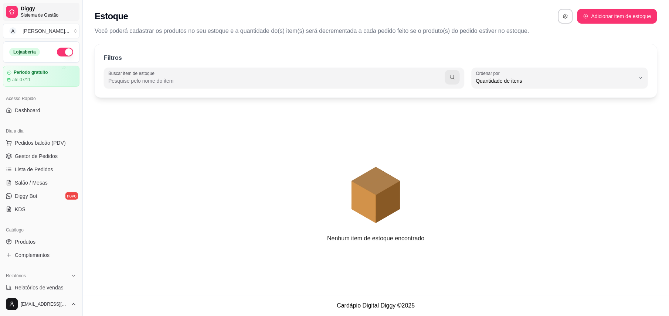
click at [28, 15] on span "Sistema de Gestão" at bounding box center [49, 15] width 56 height 6
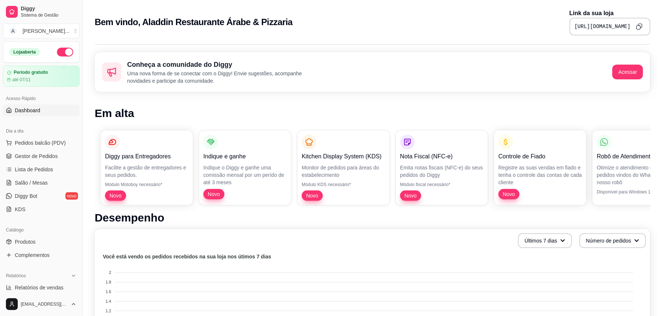
click at [637, 26] on icon "Copy to clipboard" at bounding box center [639, 26] width 7 height 7
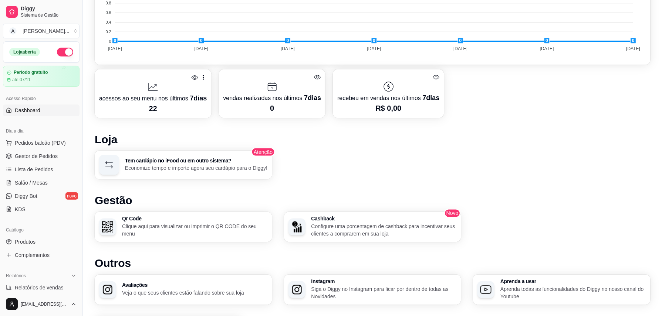
scroll to position [345, 0]
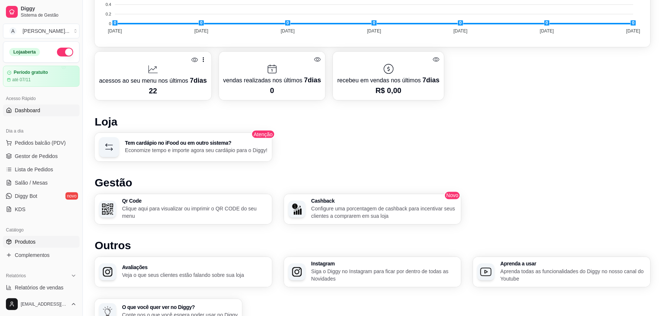
click at [22, 245] on span "Produtos" at bounding box center [25, 241] width 21 height 7
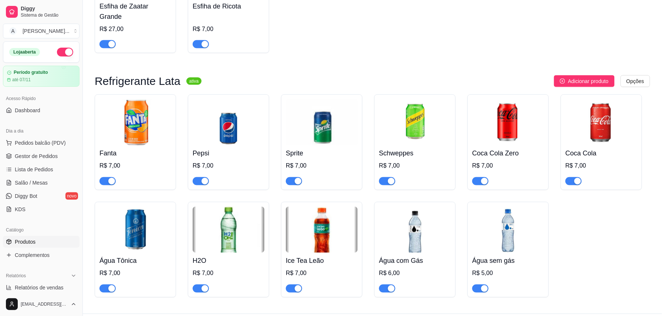
scroll to position [1393, 0]
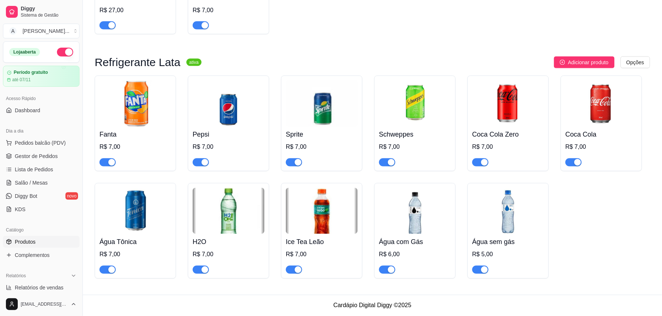
click at [479, 214] on img at bounding box center [508, 211] width 72 height 46
click at [401, 215] on img at bounding box center [415, 211] width 72 height 46
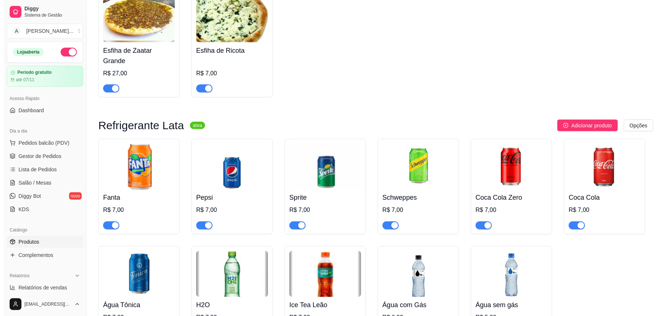
scroll to position [1097, 0]
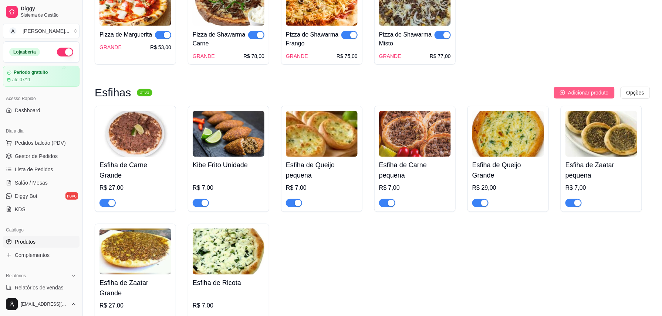
click at [584, 89] on span "Adicionar produto" at bounding box center [588, 93] width 41 height 8
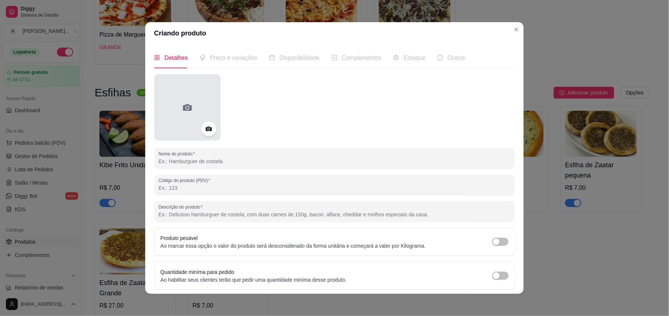
click at [182, 98] on div at bounding box center [187, 107] width 67 height 67
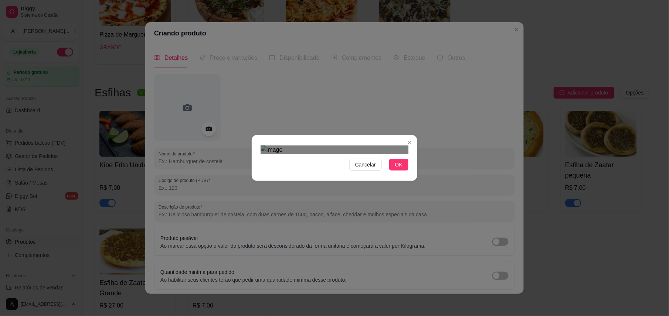
click at [346, 216] on div "Use the arrow keys to move the crop selection area" at bounding box center [327, 251] width 133 height 133
click at [397, 169] on span "OK" at bounding box center [398, 165] width 7 height 8
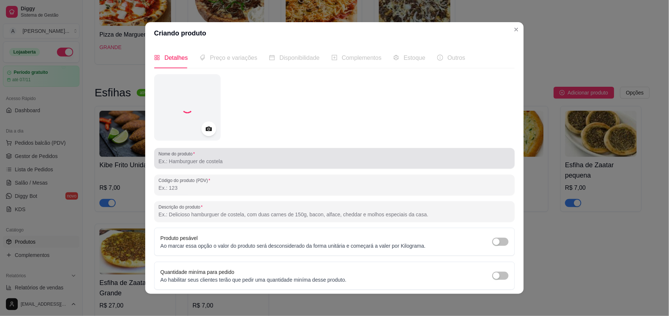
click at [185, 162] on input "Nome do produto" at bounding box center [335, 161] width 352 height 7
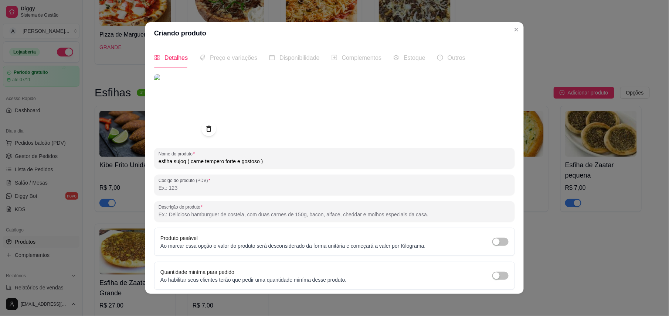
drag, startPoint x: 263, startPoint y: 159, endPoint x: 183, endPoint y: 159, distance: 80.6
click at [183, 159] on input "esfiha sujoq ( carne tempero forte e gostoso )" at bounding box center [335, 161] width 352 height 7
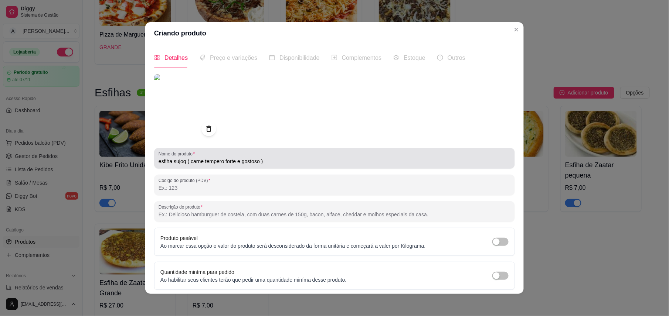
drag, startPoint x: 190, startPoint y: 157, endPoint x: 186, endPoint y: 160, distance: 4.5
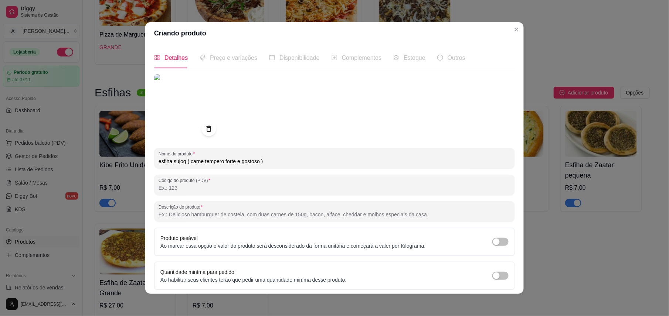
drag, startPoint x: 186, startPoint y: 160, endPoint x: 262, endPoint y: 156, distance: 75.9
click at [262, 156] on div "esfiha sujoq ( carne tempero forte e gostoso )" at bounding box center [335, 158] width 352 height 15
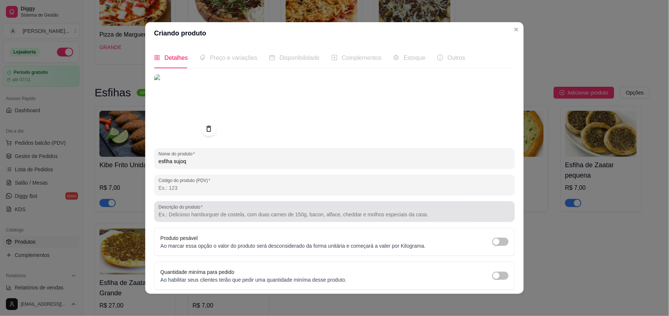
type input "esfiha sujoq"
click at [176, 214] on input "Descrição do produto" at bounding box center [335, 214] width 352 height 7
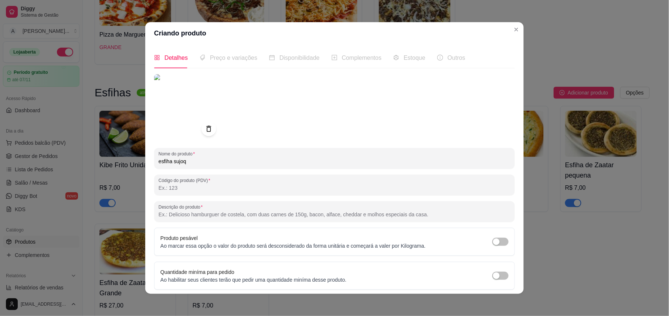
paste input "( carne tempero forte e gostoso )"
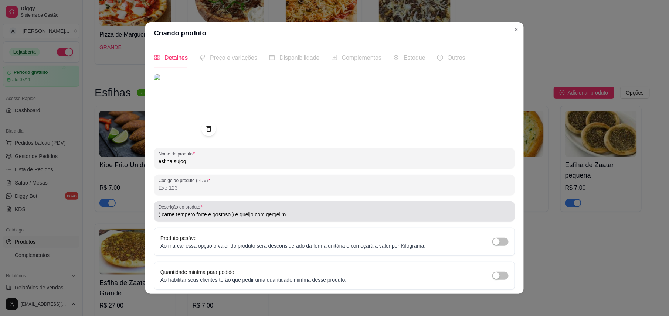
click at [304, 209] on div "( carne tempero forte e gostoso ) e queijo com gergelim" at bounding box center [335, 211] width 352 height 15
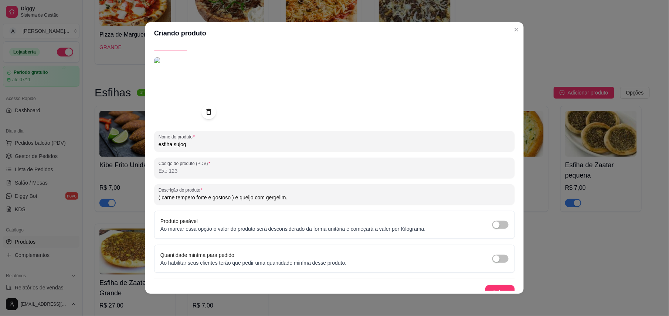
scroll to position [27, 0]
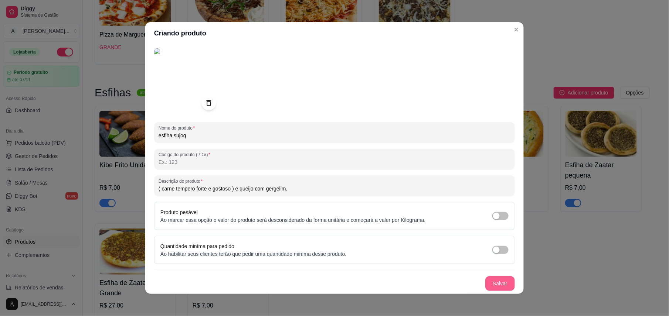
type input "( carne tempero forte e gostoso ) e queijo com gergelim."
click at [493, 282] on button "Salvar" at bounding box center [500, 284] width 30 height 15
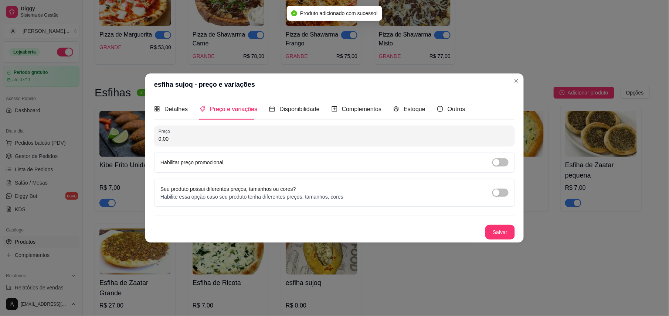
scroll to position [0, 0]
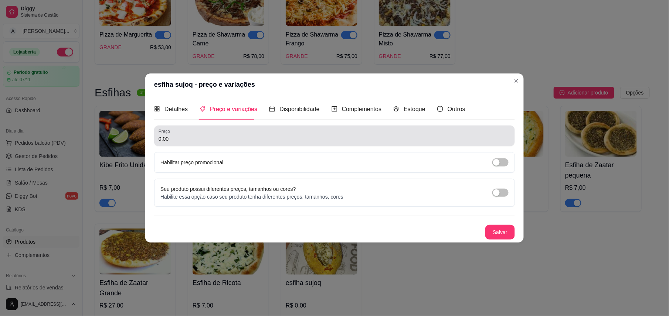
click at [221, 142] on div "0,00" at bounding box center [335, 136] width 352 height 15
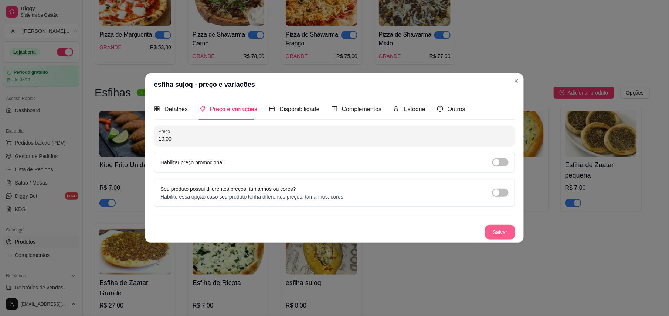
type input "10,00"
click at [500, 230] on button "Salvar" at bounding box center [500, 232] width 30 height 15
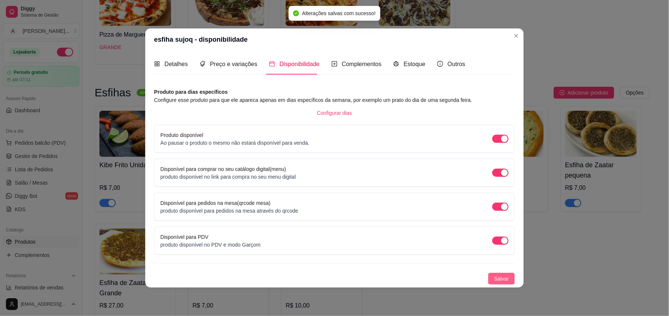
click at [505, 275] on span "Salvar" at bounding box center [501, 279] width 15 height 8
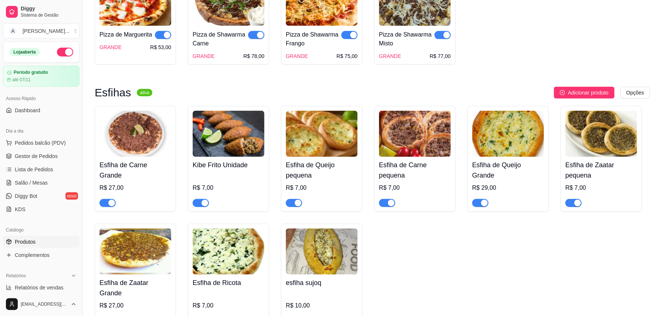
click at [326, 262] on img at bounding box center [322, 252] width 72 height 46
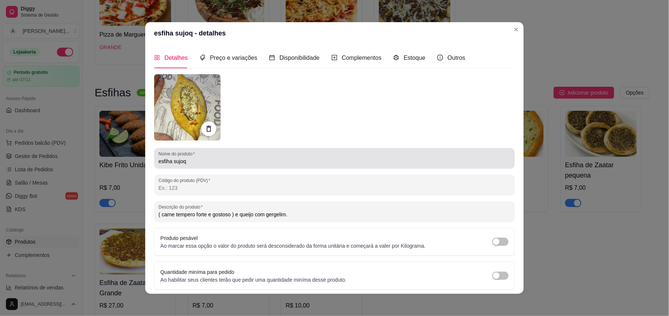
click at [159, 159] on input "esfiha sujoq" at bounding box center [335, 161] width 352 height 7
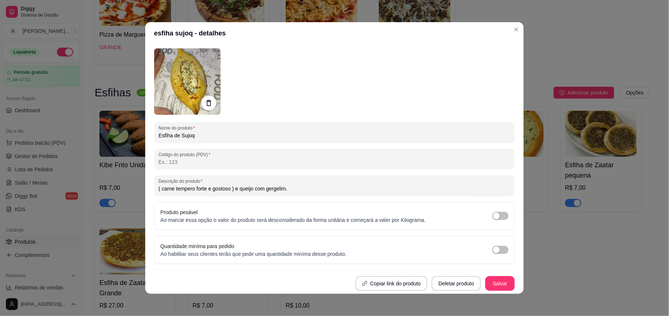
scroll to position [1, 0]
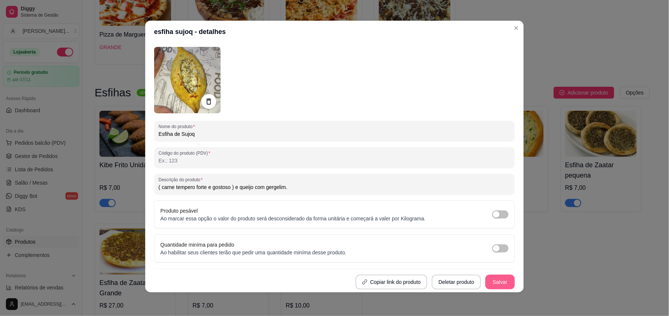
type input "Esfiha de Sujoq"
click at [490, 281] on button "Salvar" at bounding box center [500, 282] width 30 height 15
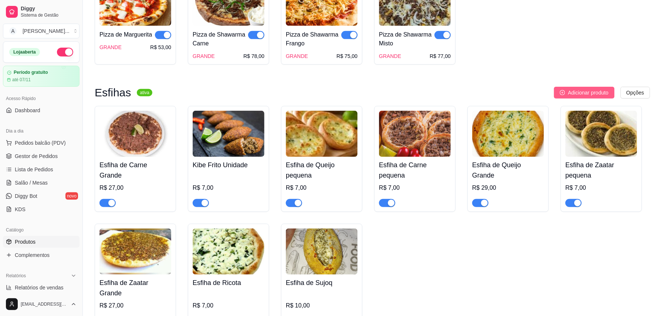
click at [580, 89] on span "Adicionar produto" at bounding box center [588, 93] width 41 height 8
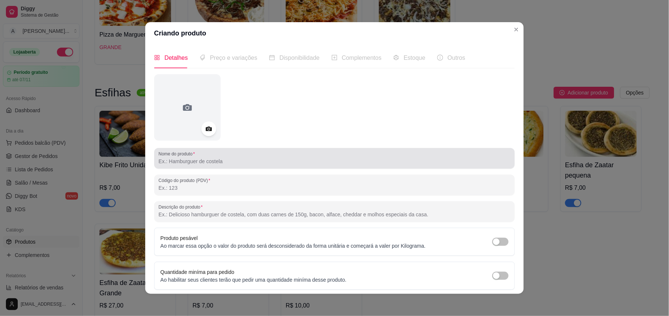
click at [197, 156] on div at bounding box center [335, 158] width 352 height 15
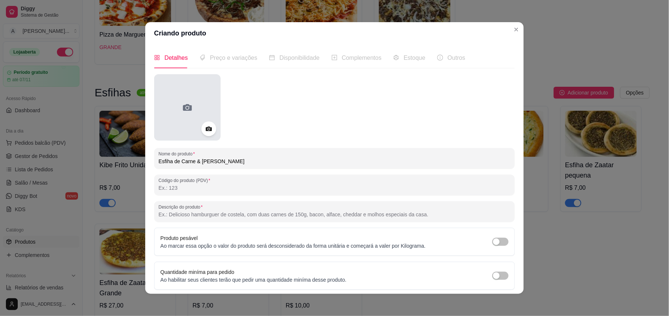
type input "Esfiha de Carne & Queijo"
click at [177, 118] on div at bounding box center [187, 107] width 67 height 67
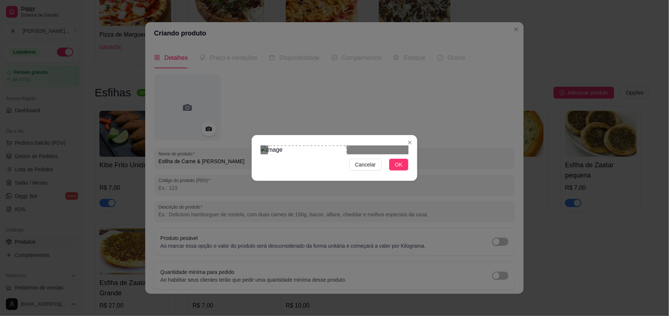
click at [365, 146] on div at bounding box center [335, 150] width 148 height 9
click at [296, 149] on div "Use the arrow keys to move the crop selection area" at bounding box center [300, 188] width 79 height 79
click at [396, 169] on span "OK" at bounding box center [398, 165] width 7 height 8
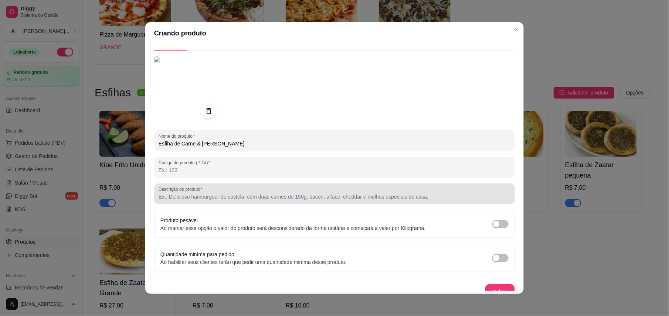
scroll to position [27, 0]
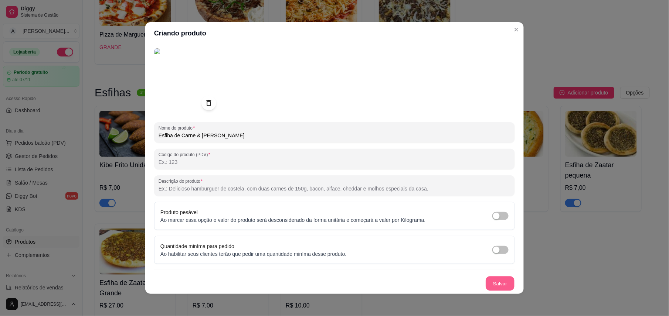
click at [497, 286] on button "Salvar" at bounding box center [500, 284] width 29 height 14
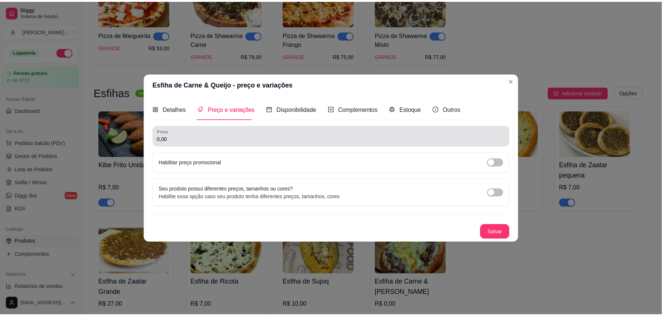
scroll to position [0, 0]
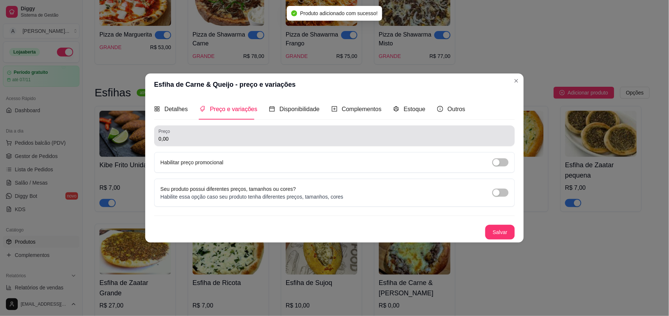
click at [204, 136] on input "0,00" at bounding box center [335, 138] width 352 height 7
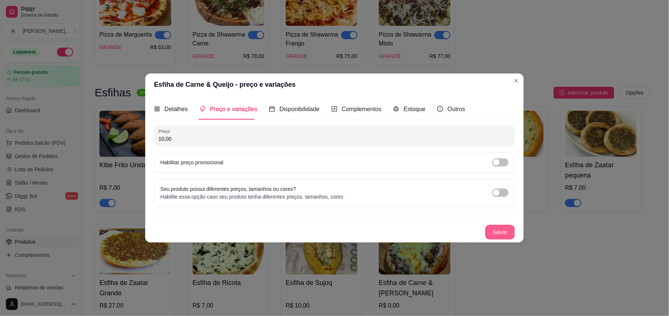
type input "10,00"
click at [499, 231] on button "Salvar" at bounding box center [500, 232] width 30 height 15
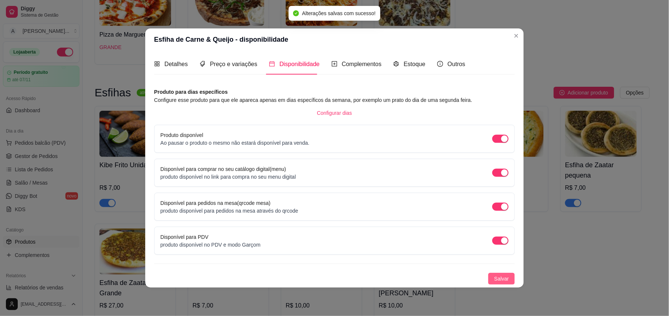
click at [510, 284] on button "Salvar" at bounding box center [501, 279] width 27 height 12
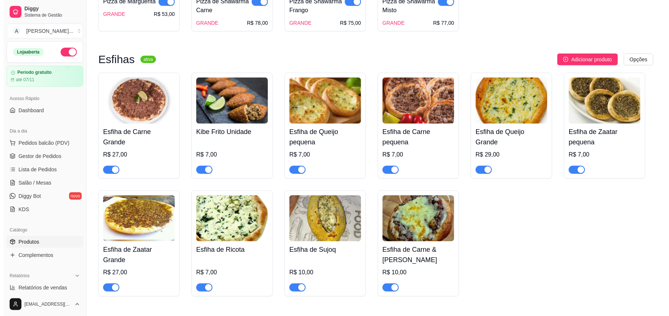
scroll to position [1146, 0]
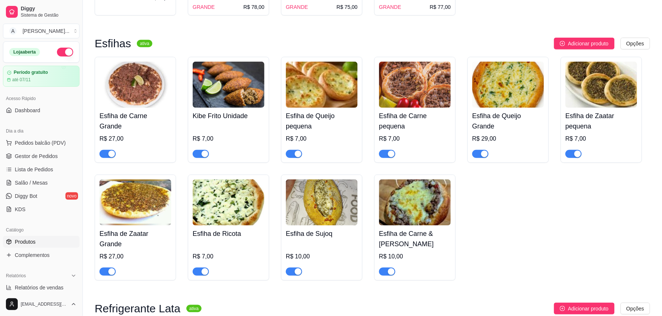
click at [404, 212] on img at bounding box center [415, 203] width 72 height 46
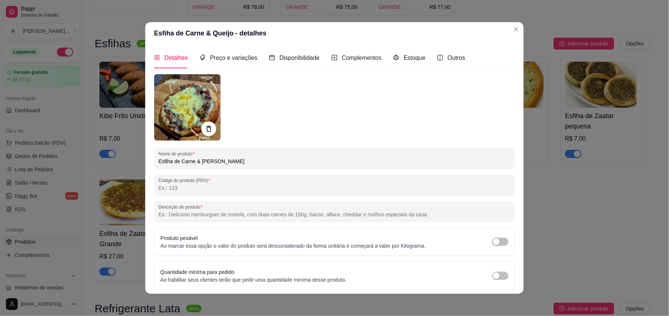
click at [231, 160] on input "Esfiha de Carne & Queijo" at bounding box center [335, 161] width 352 height 7
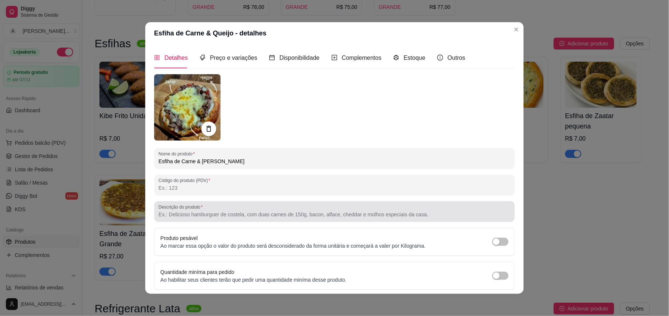
click at [184, 216] on input "Descrição do produto" at bounding box center [335, 214] width 352 height 7
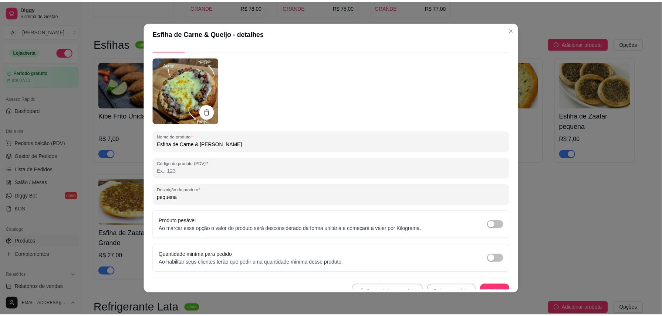
scroll to position [27, 0]
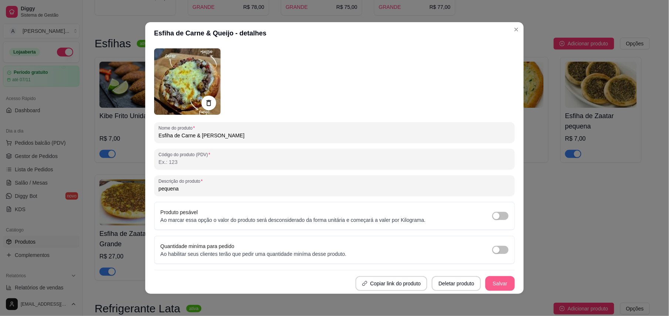
type input "pequena"
click at [489, 278] on button "Salvar" at bounding box center [500, 284] width 30 height 15
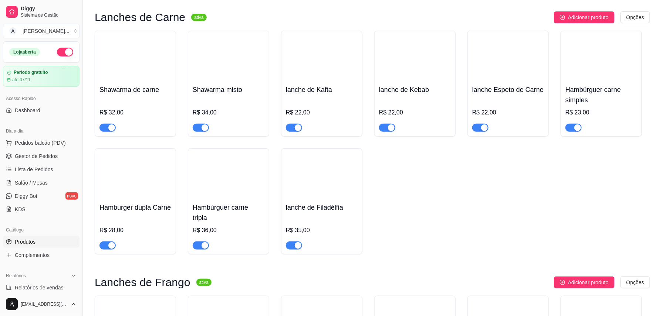
scroll to position [0, 0]
